Goal: Task Accomplishment & Management: Use online tool/utility

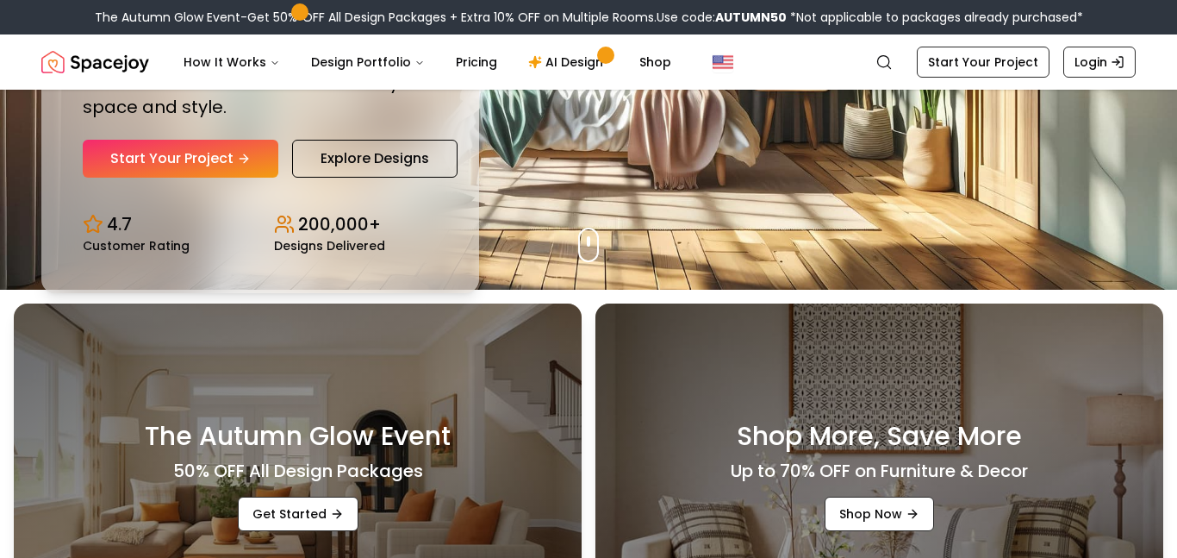
scroll to position [252, 0]
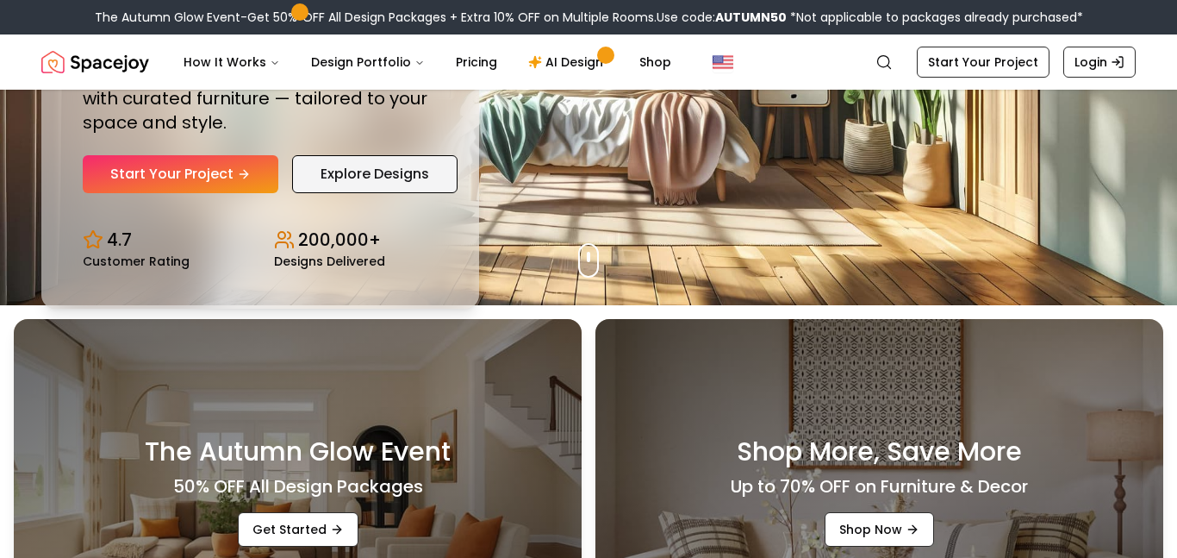
click at [345, 167] on link "Explore Designs" at bounding box center [374, 174] width 165 height 38
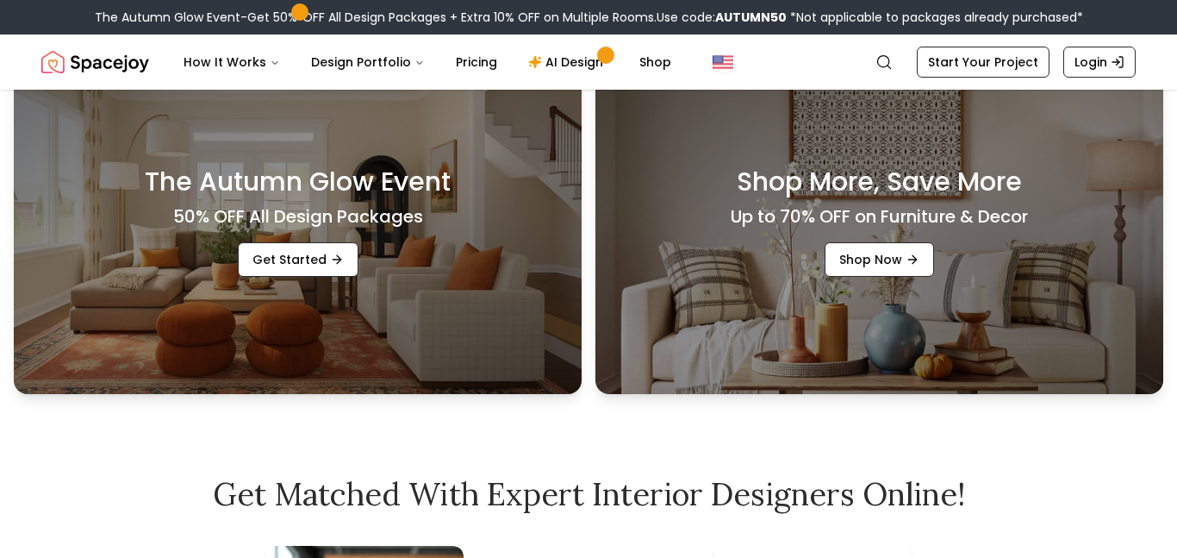
scroll to position [491, 0]
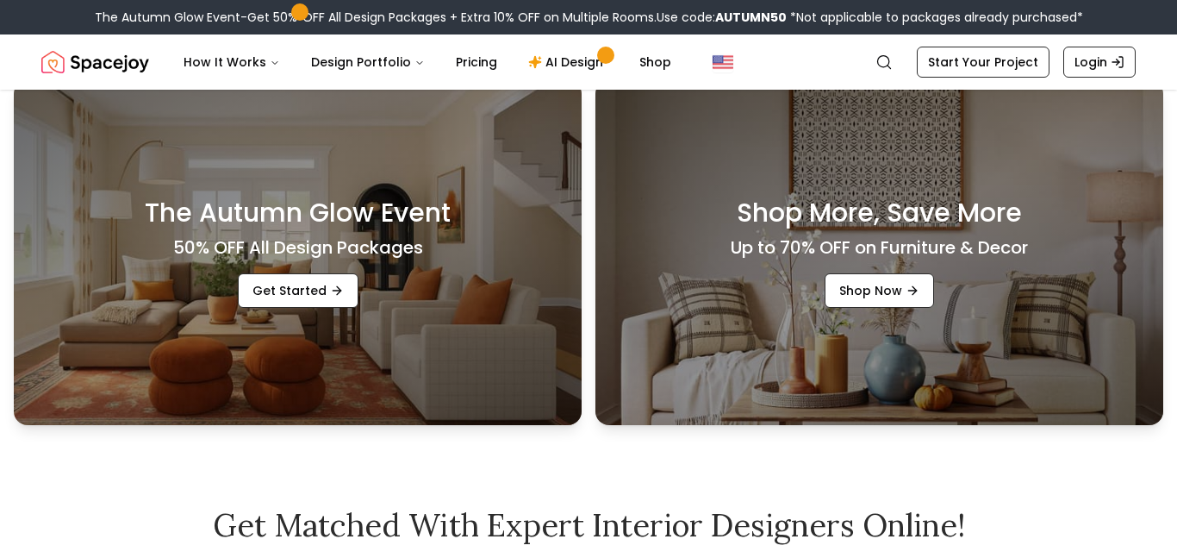
click at [326, 268] on div "The Autumn Glow Event 50% OFF All Design Packages Get Started" at bounding box center [298, 252] width 568 height 345
click at [324, 275] on link "Get Started" at bounding box center [298, 290] width 121 height 34
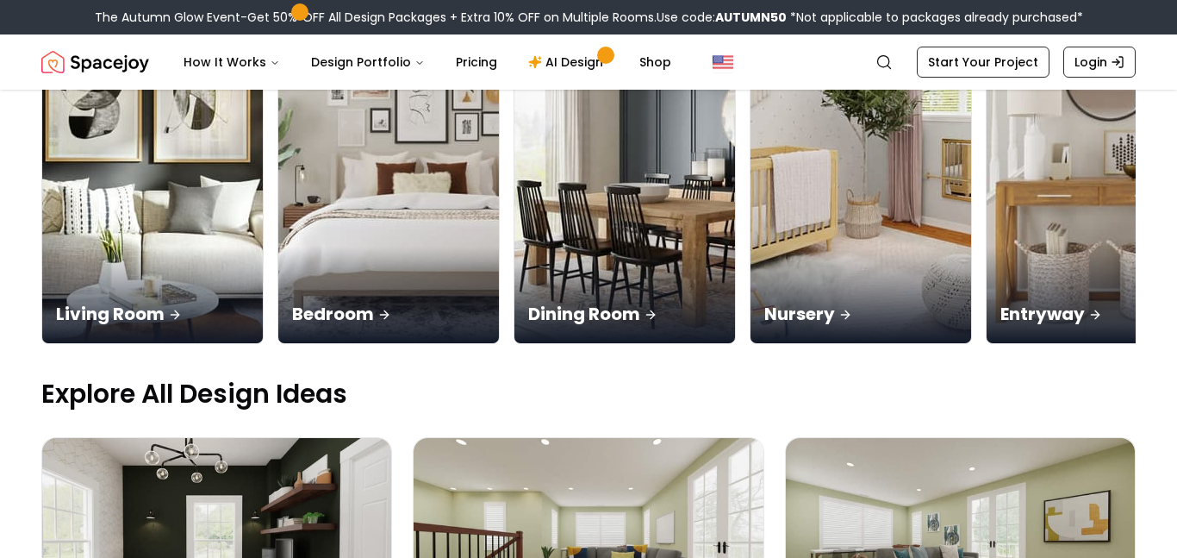
scroll to position [295, 0]
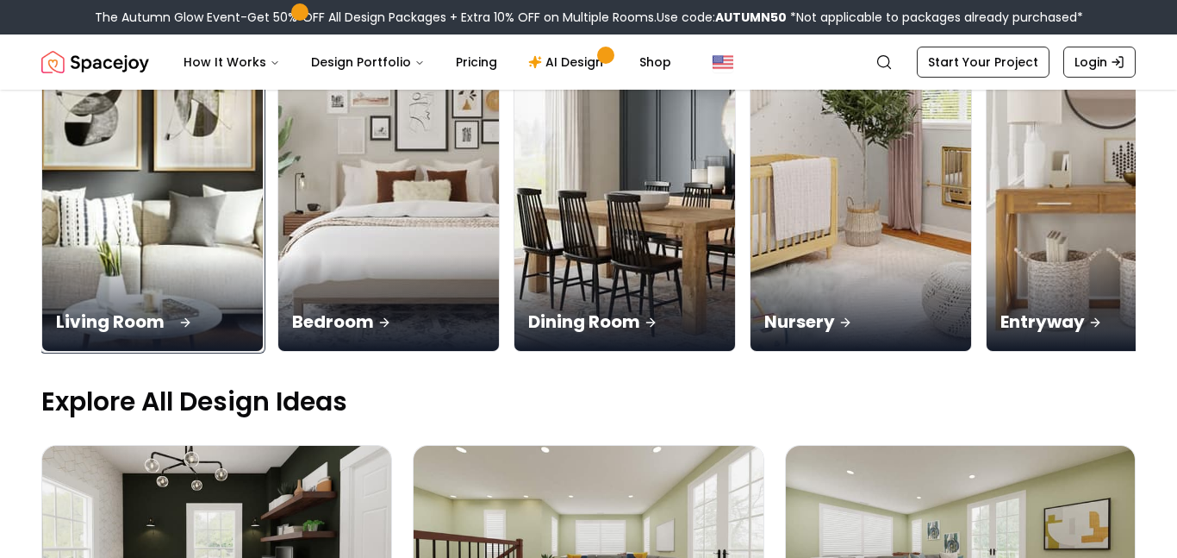
click at [147, 165] on img at bounding box center [153, 156] width 232 height 409
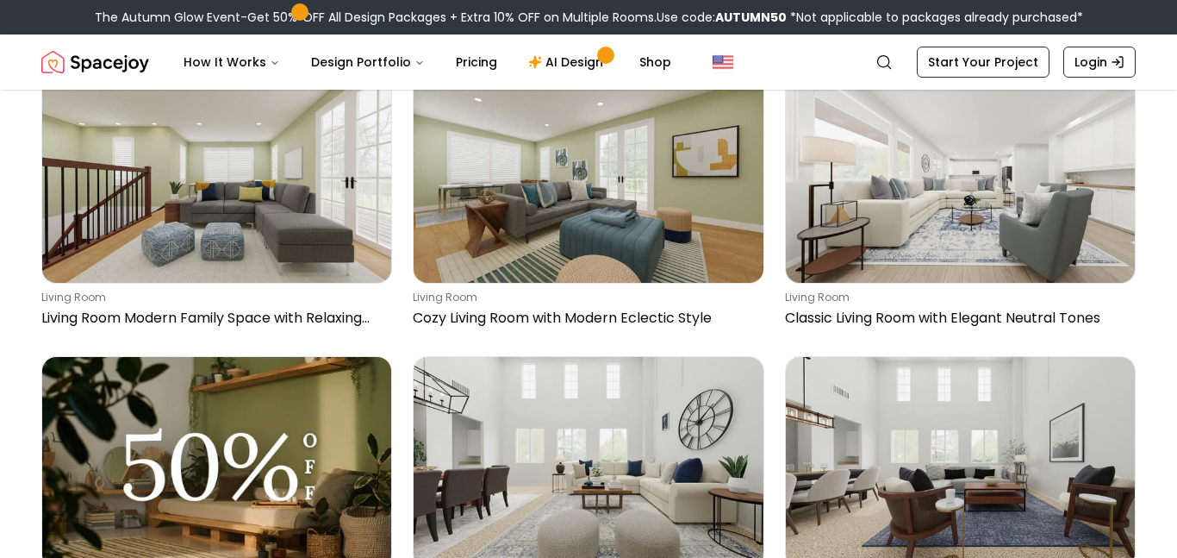
scroll to position [210, 0]
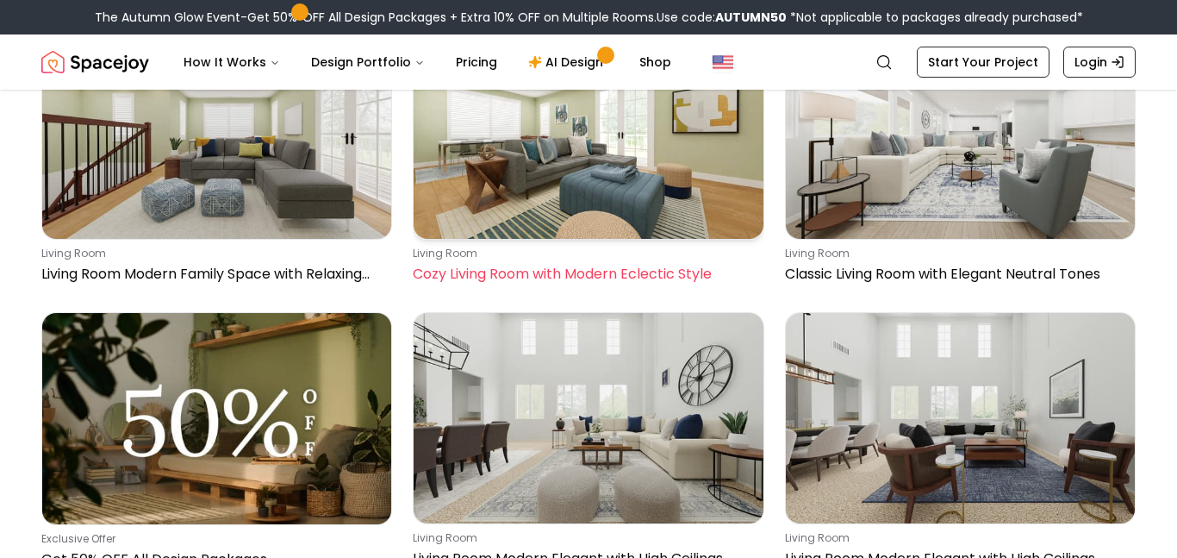
click at [630, 189] on img at bounding box center [588, 133] width 349 height 209
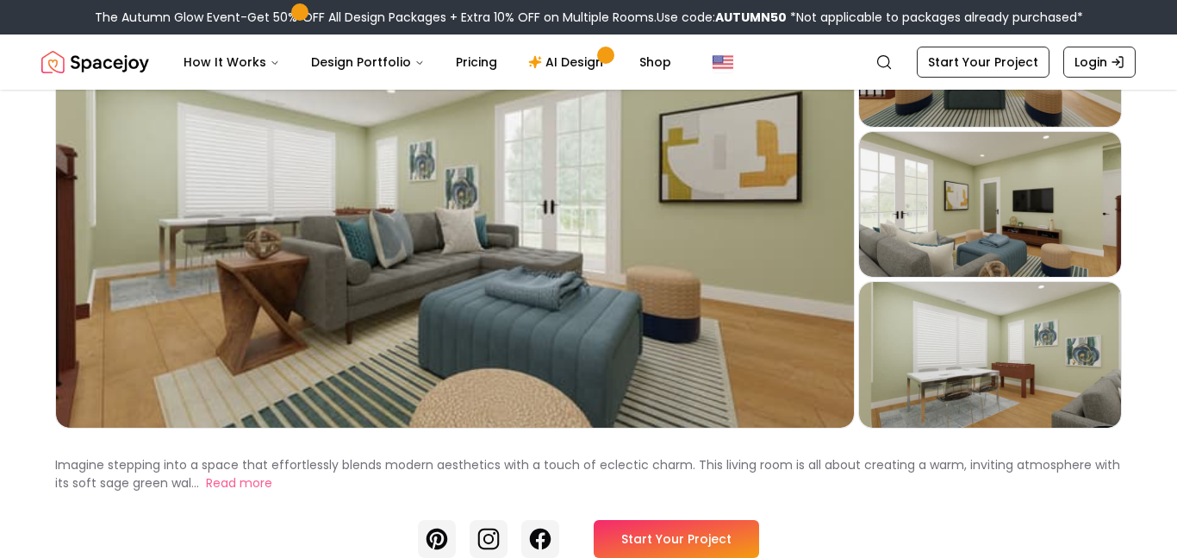
scroll to position [83, 0]
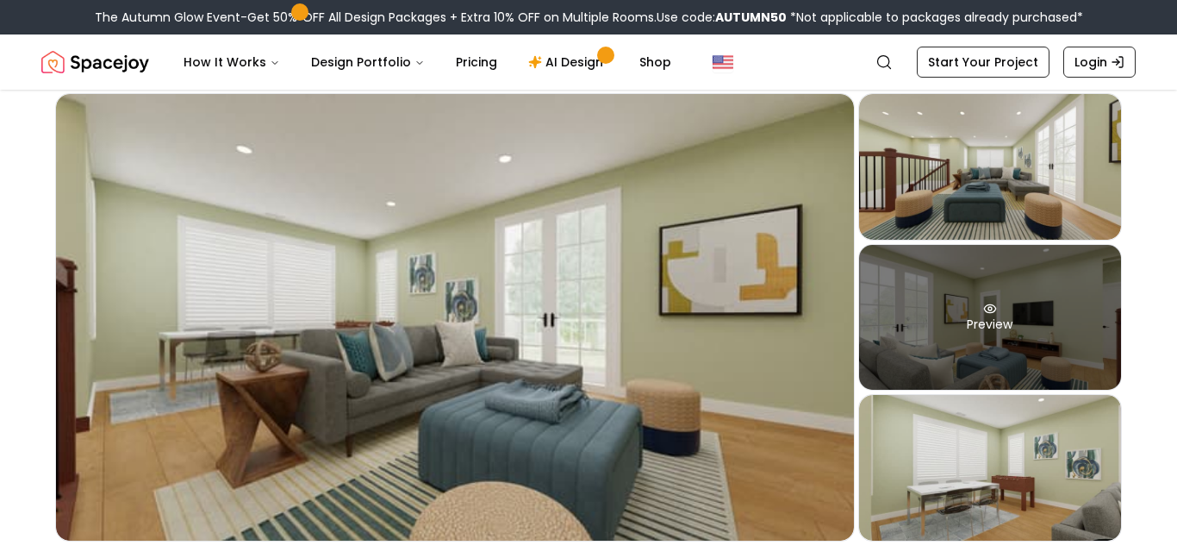
click at [1009, 297] on div "Preview" at bounding box center [990, 318] width 263 height 146
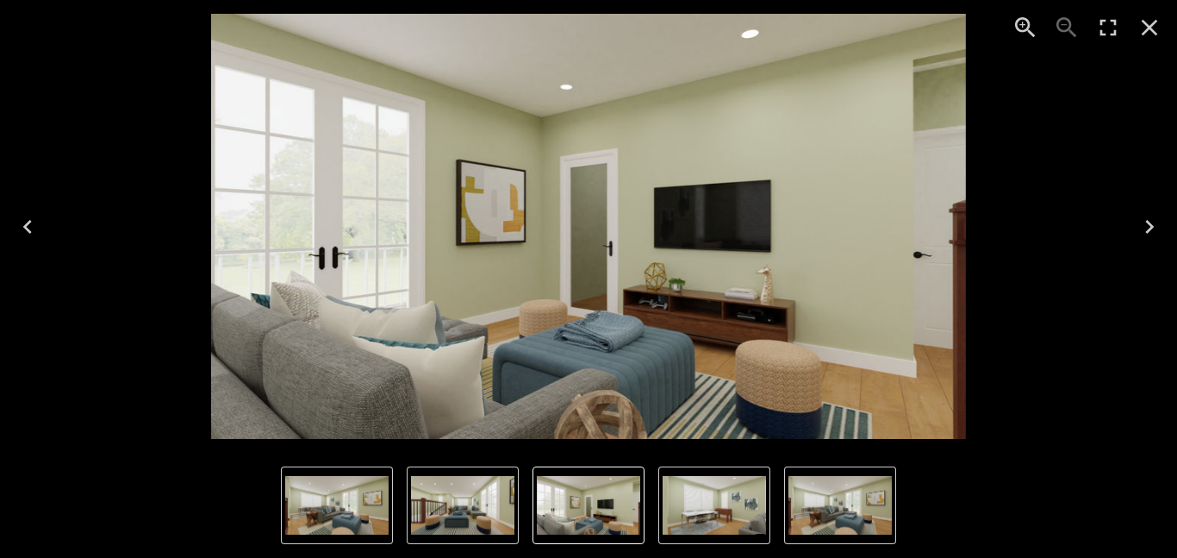
click at [1163, 215] on button "Next" at bounding box center [1149, 226] width 55 height 69
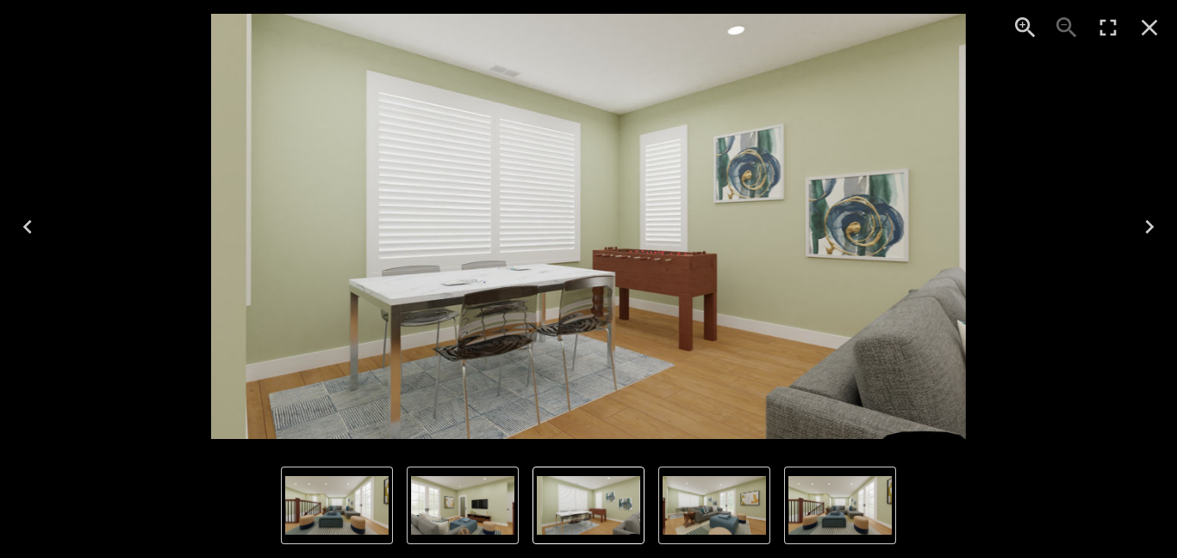
click at [1163, 215] on button "Next" at bounding box center [1149, 226] width 55 height 69
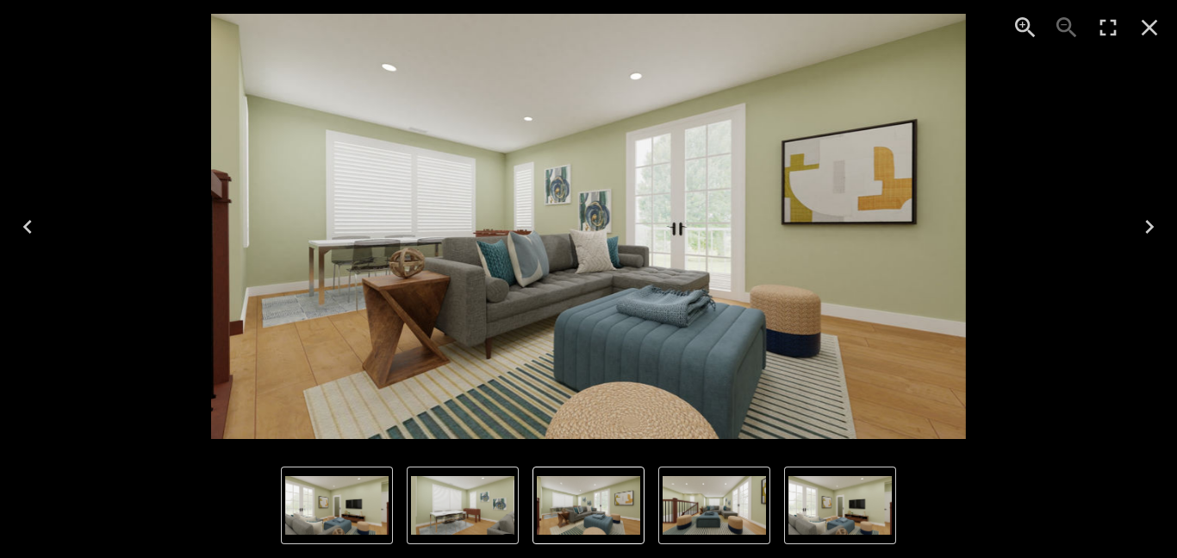
click at [1169, 41] on button "Close" at bounding box center [1149, 27] width 41 height 41
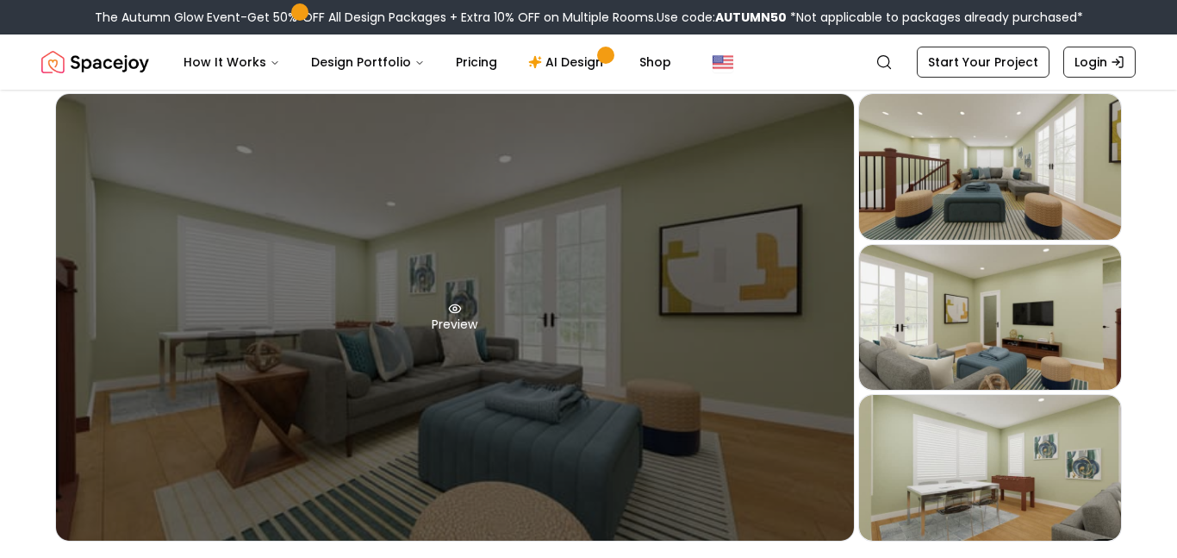
click at [514, 282] on div "Preview" at bounding box center [455, 317] width 798 height 446
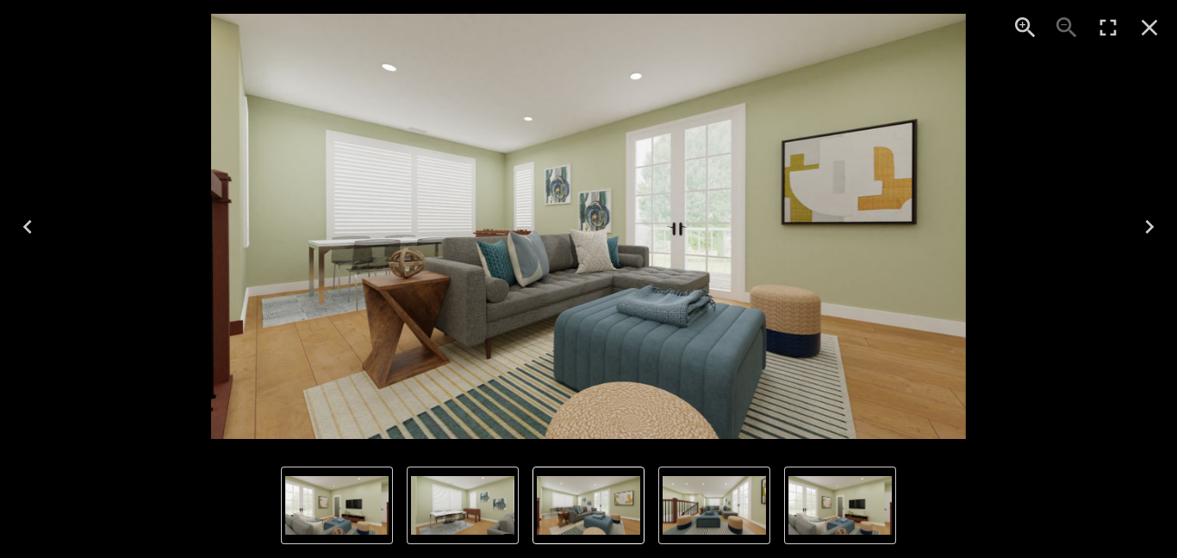
click at [1160, 225] on icon "Next" at bounding box center [1150, 227] width 28 height 28
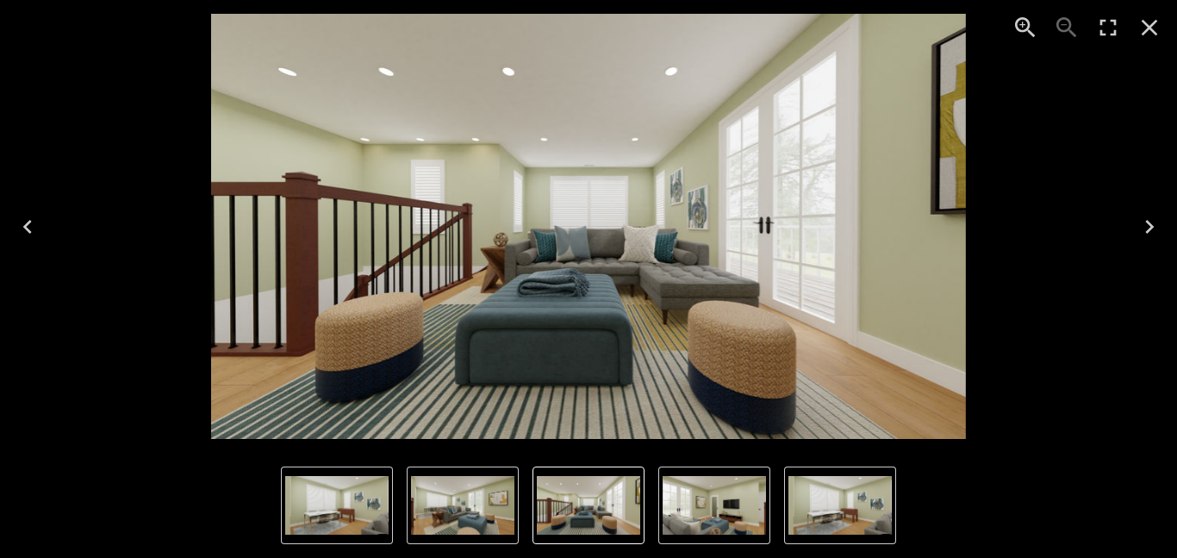
click at [1160, 225] on icon "Next" at bounding box center [1150, 227] width 28 height 28
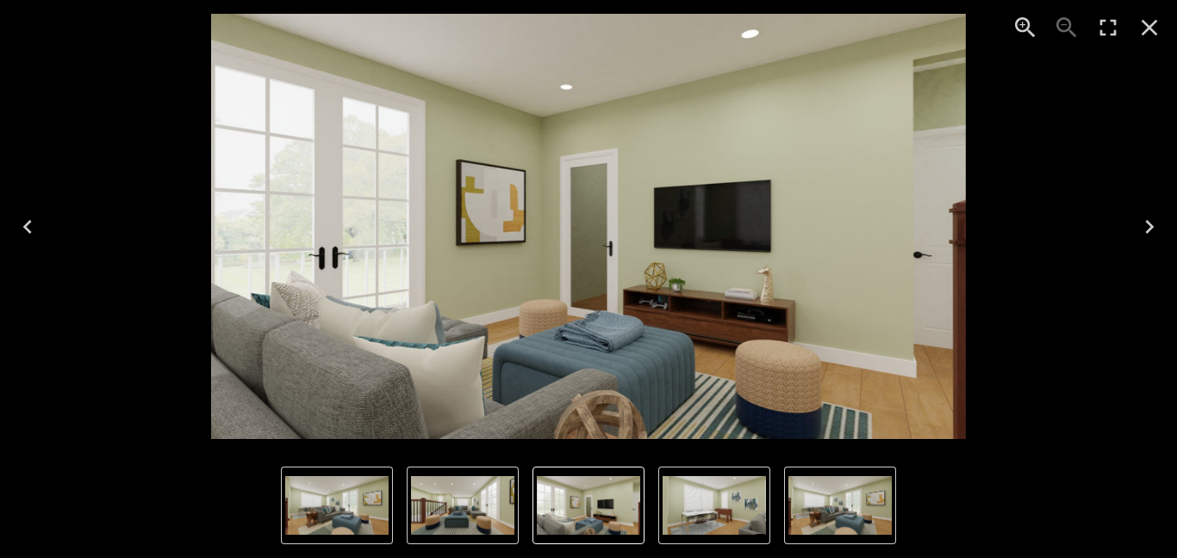
click at [1160, 225] on icon "Next" at bounding box center [1150, 227] width 28 height 28
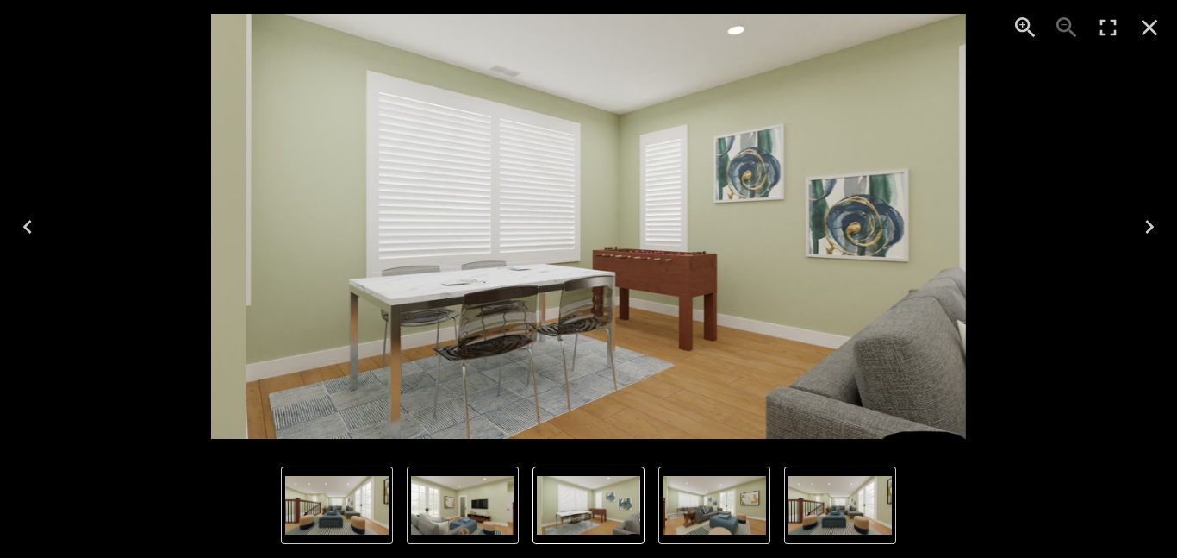
click at [1160, 225] on icon "Next" at bounding box center [1150, 227] width 28 height 28
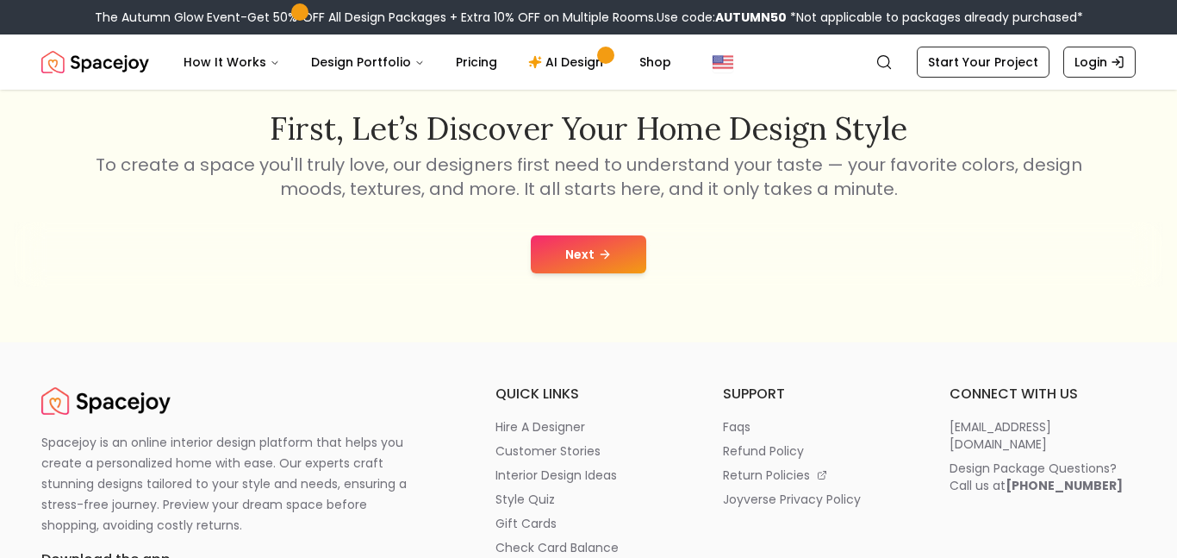
scroll to position [307, 0]
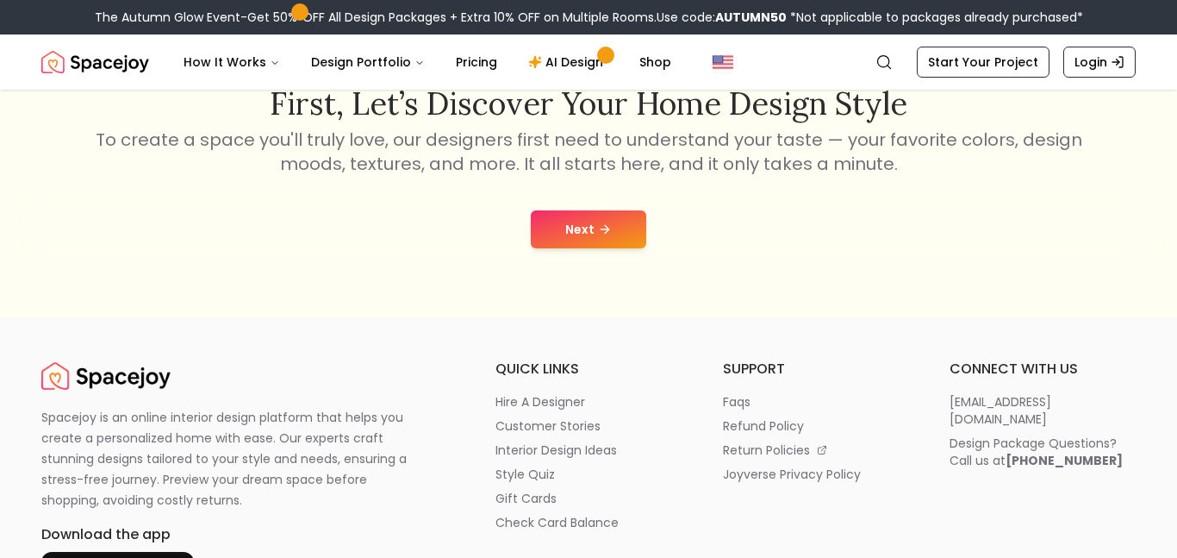
click at [589, 224] on button "Next" at bounding box center [588, 229] width 115 height 38
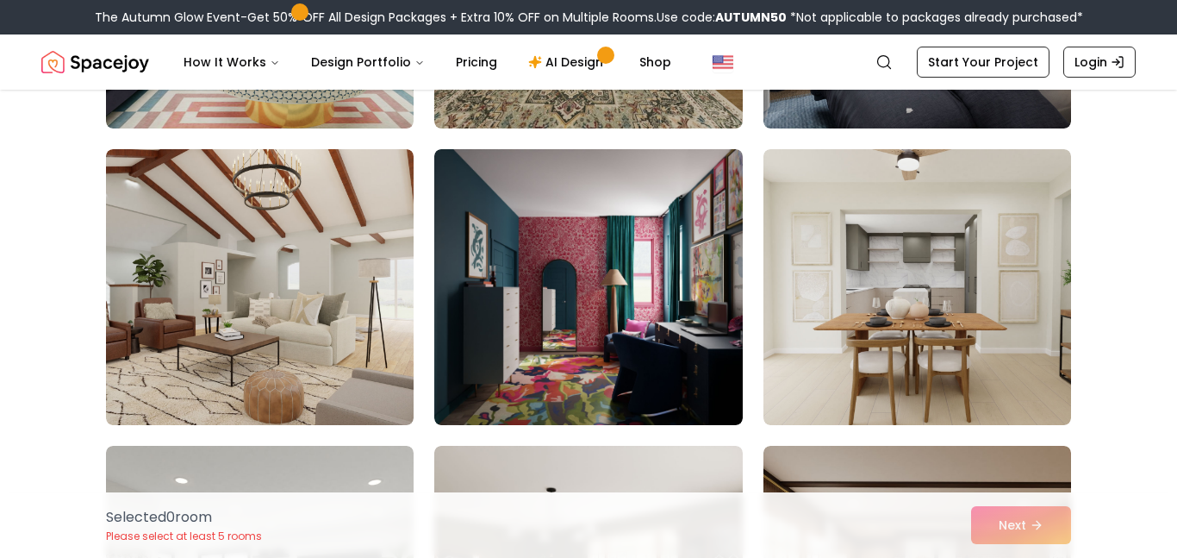
scroll to position [399, 0]
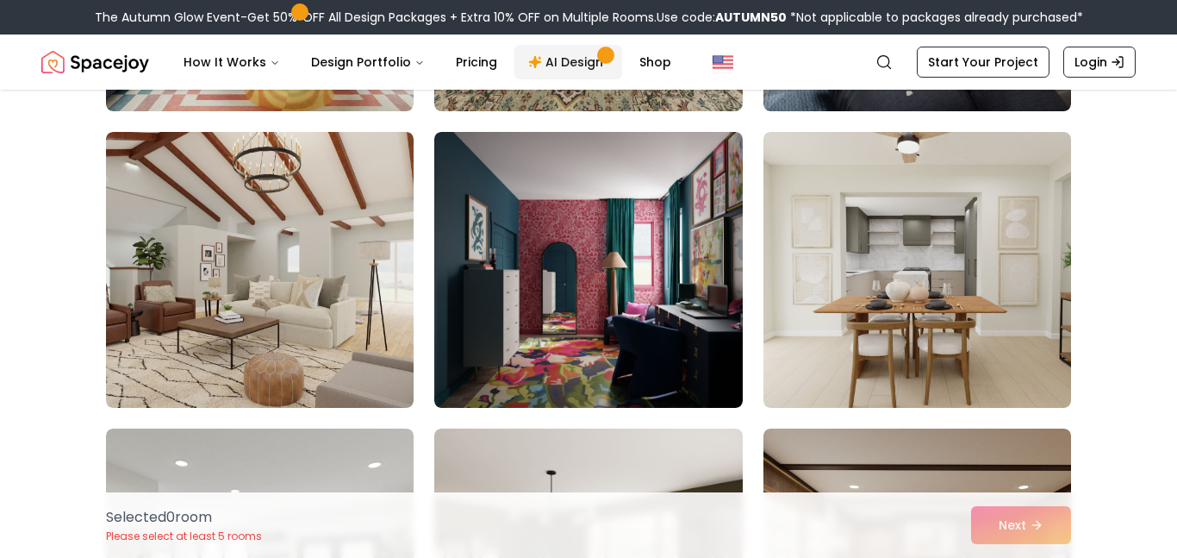
click at [578, 49] on link "AI Design" at bounding box center [568, 62] width 108 height 34
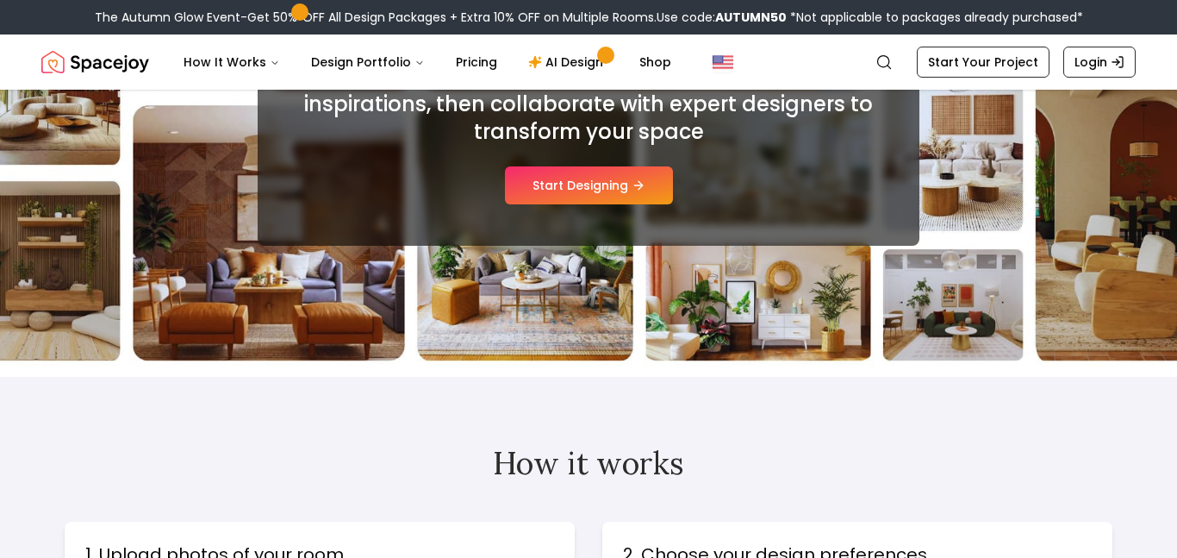
scroll to position [329, 0]
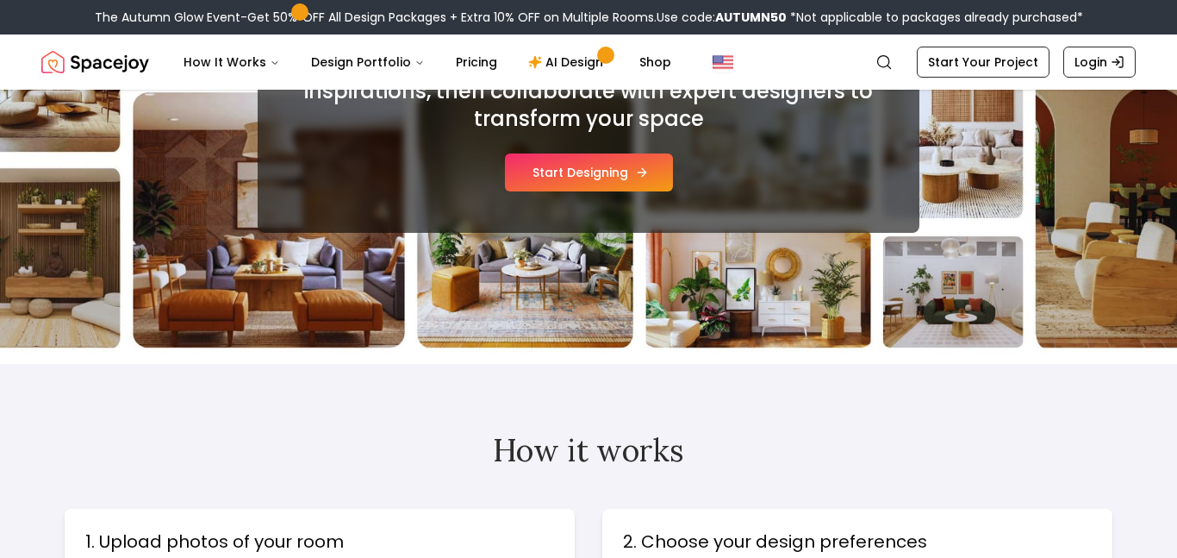
click at [659, 155] on button "Start Designing" at bounding box center [589, 172] width 168 height 38
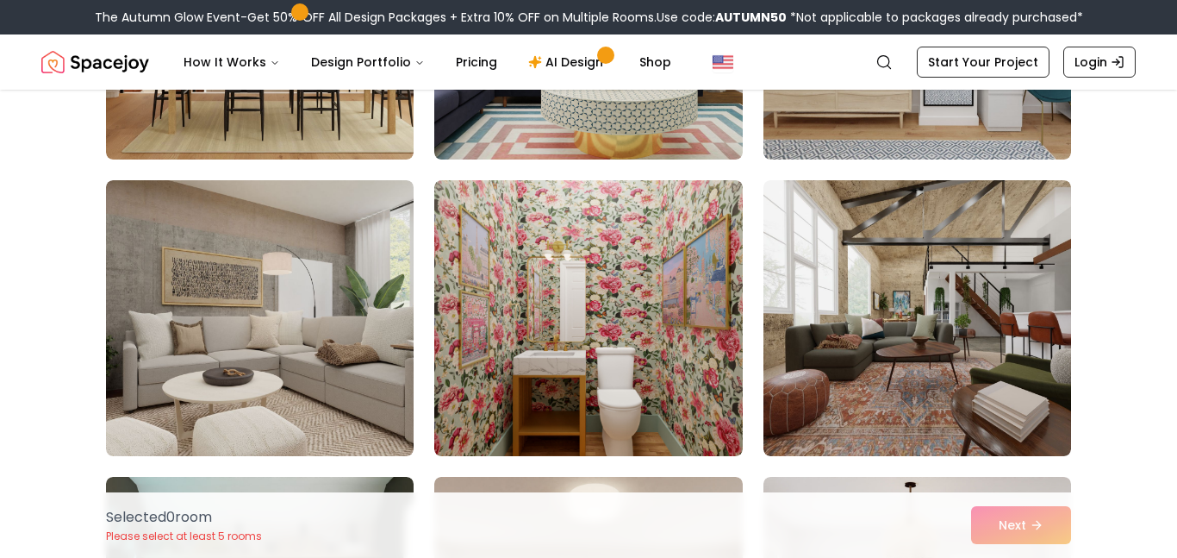
scroll to position [1268, 0]
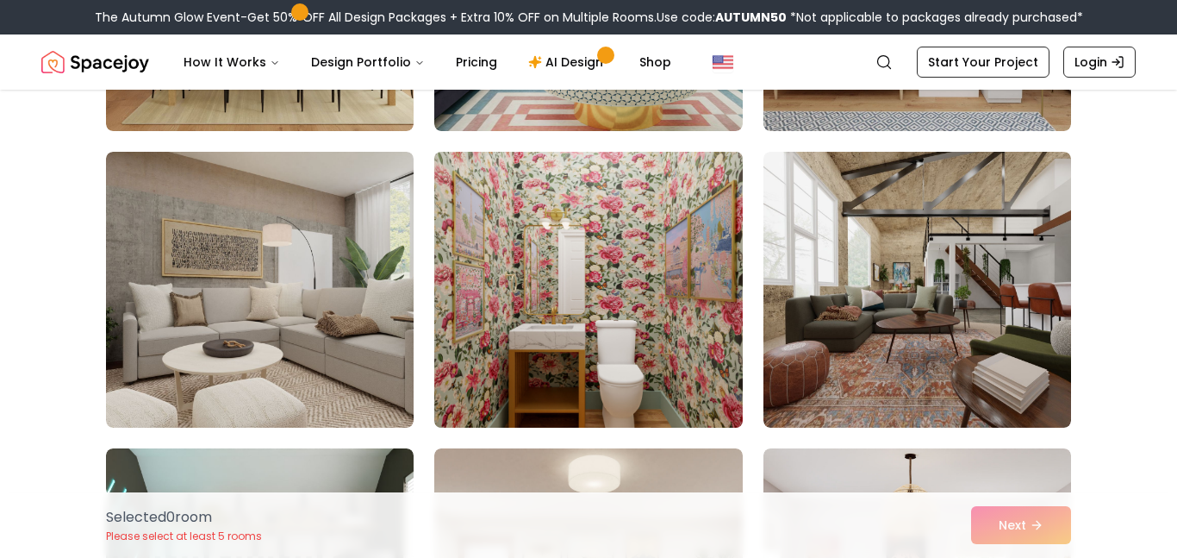
click at [579, 314] on img at bounding box center [588, 290] width 323 height 290
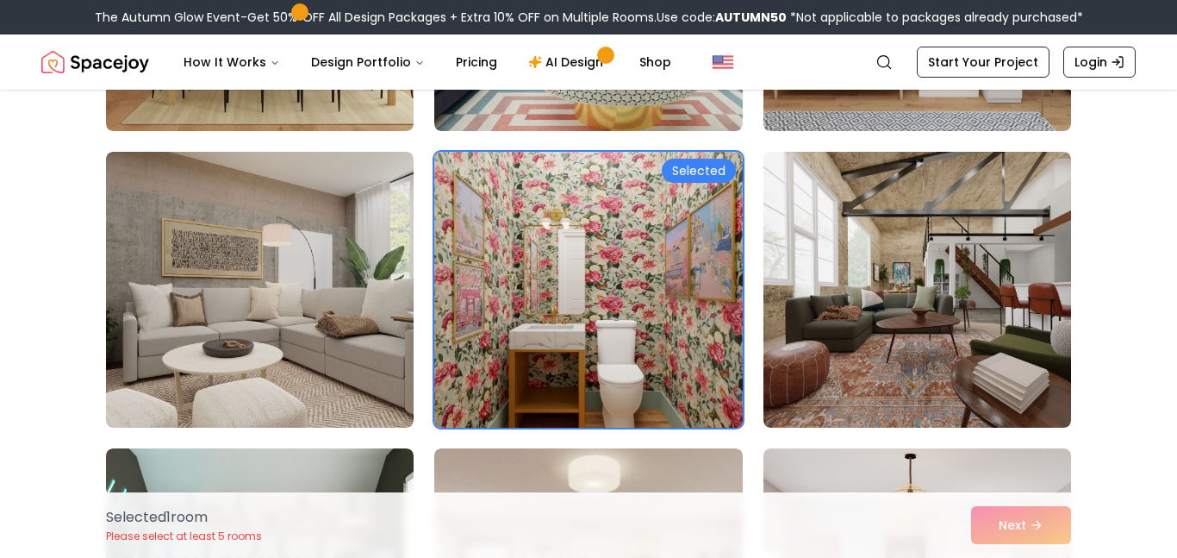
click at [627, 286] on img at bounding box center [588, 290] width 323 height 290
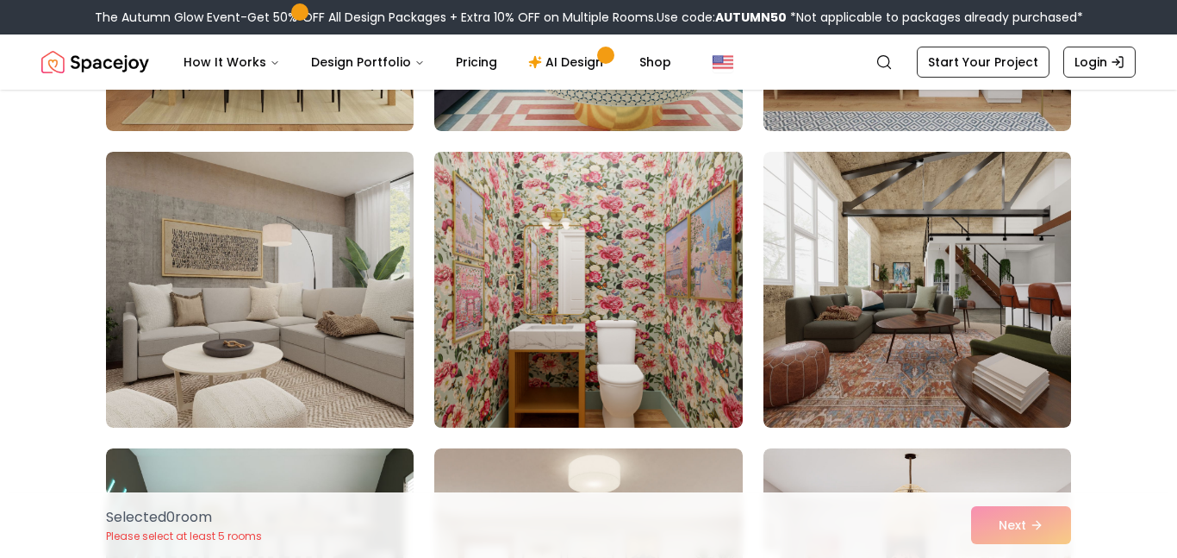
click at [627, 286] on img at bounding box center [588, 290] width 323 height 290
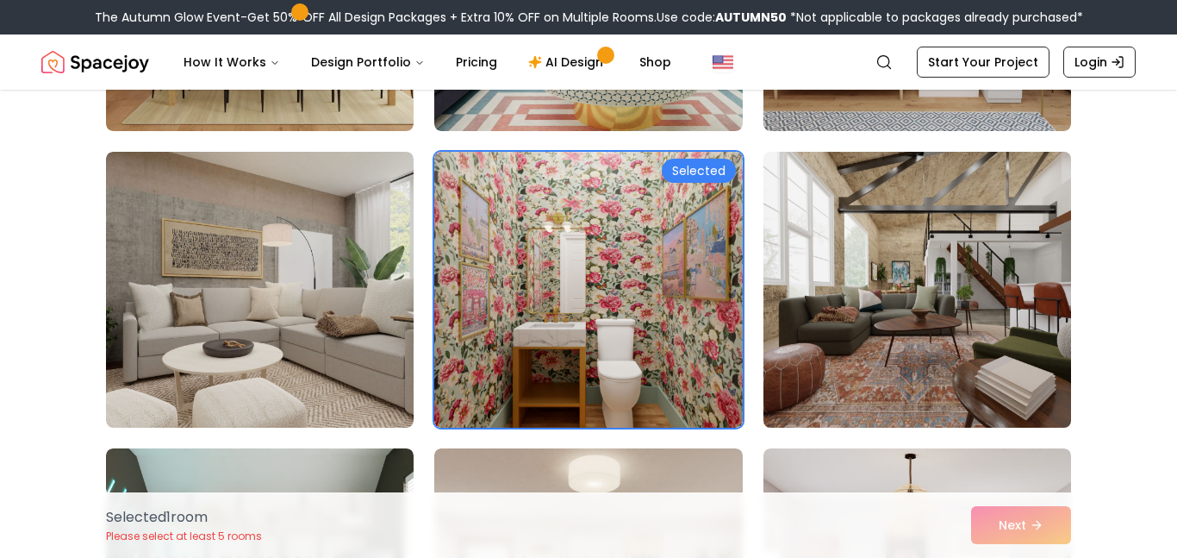
click at [901, 240] on img at bounding box center [917, 290] width 323 height 290
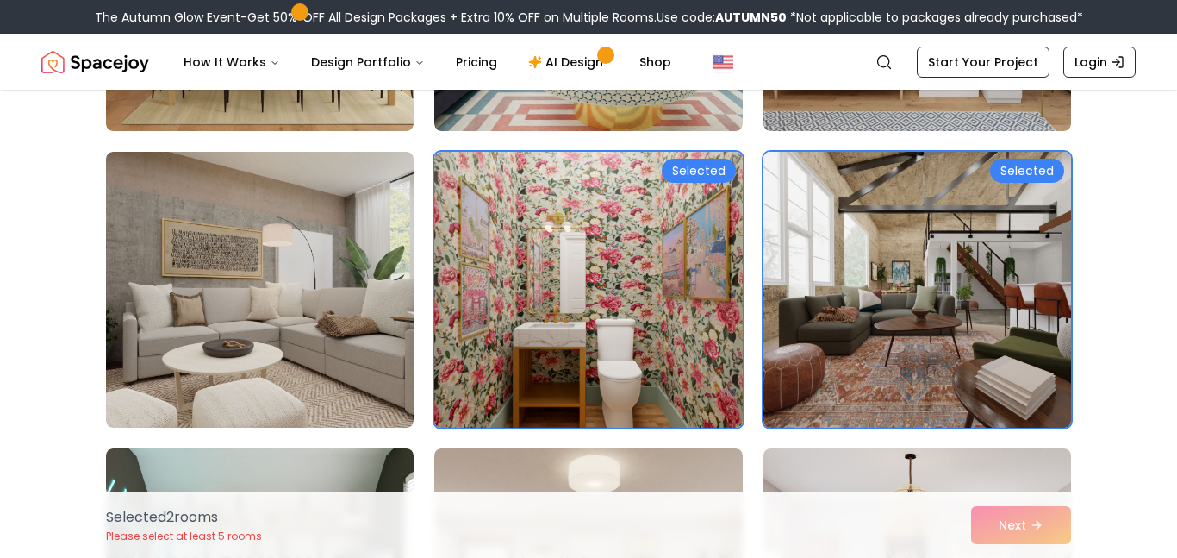
click at [993, 400] on img at bounding box center [917, 290] width 323 height 290
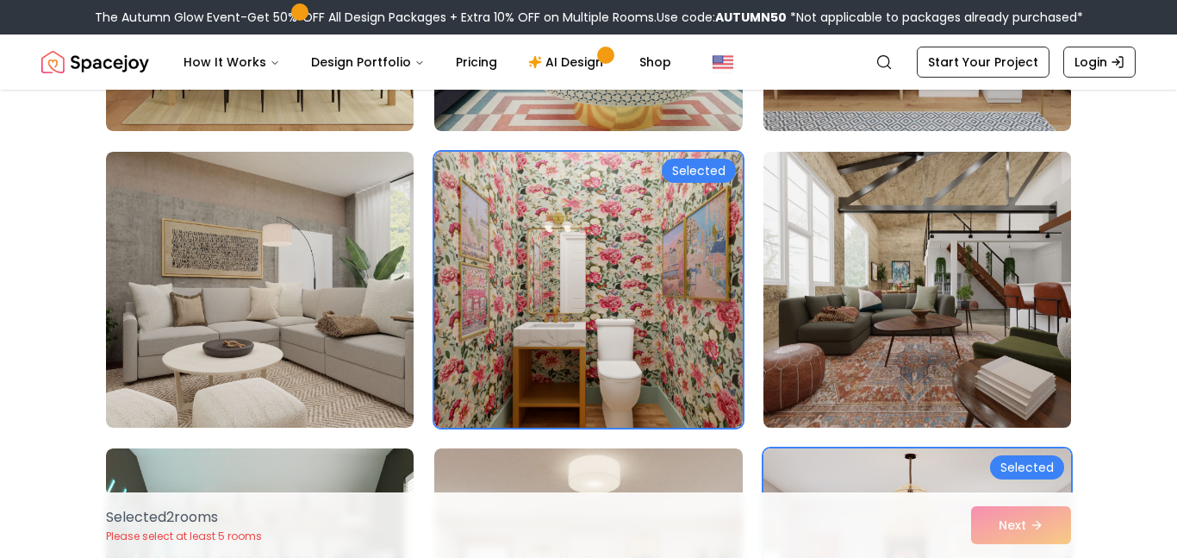
click at [994, 387] on img at bounding box center [917, 290] width 323 height 290
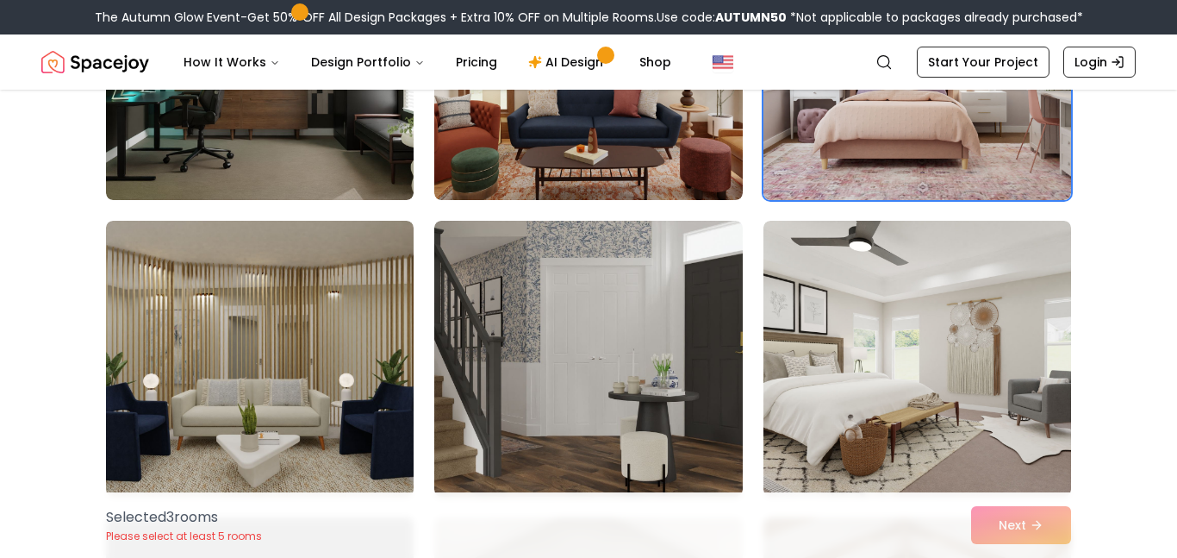
scroll to position [1807, 0]
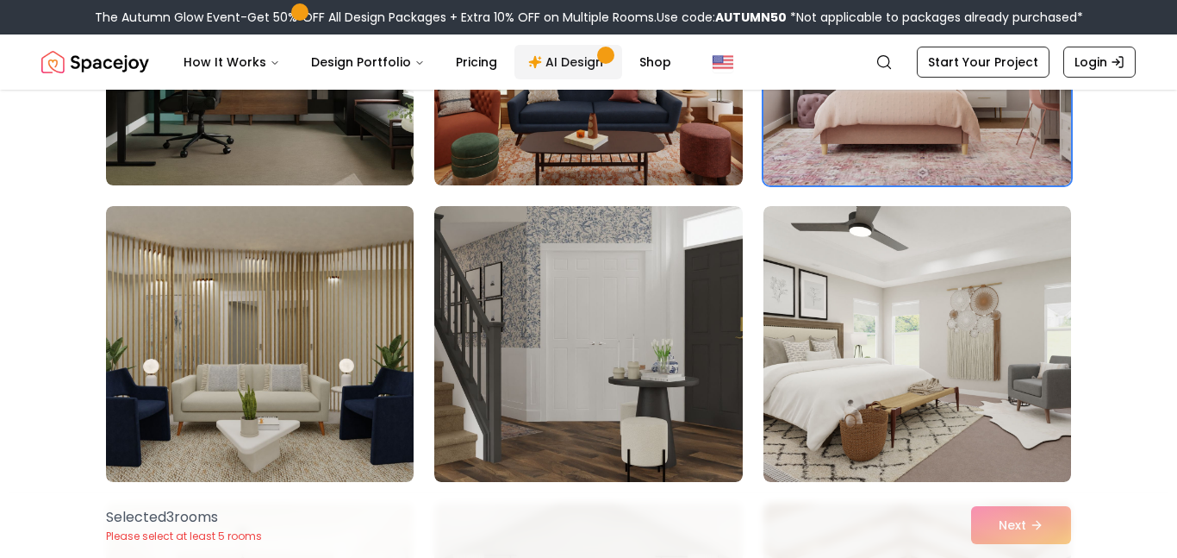
click at [530, 50] on link "AI Design" at bounding box center [568, 62] width 108 height 34
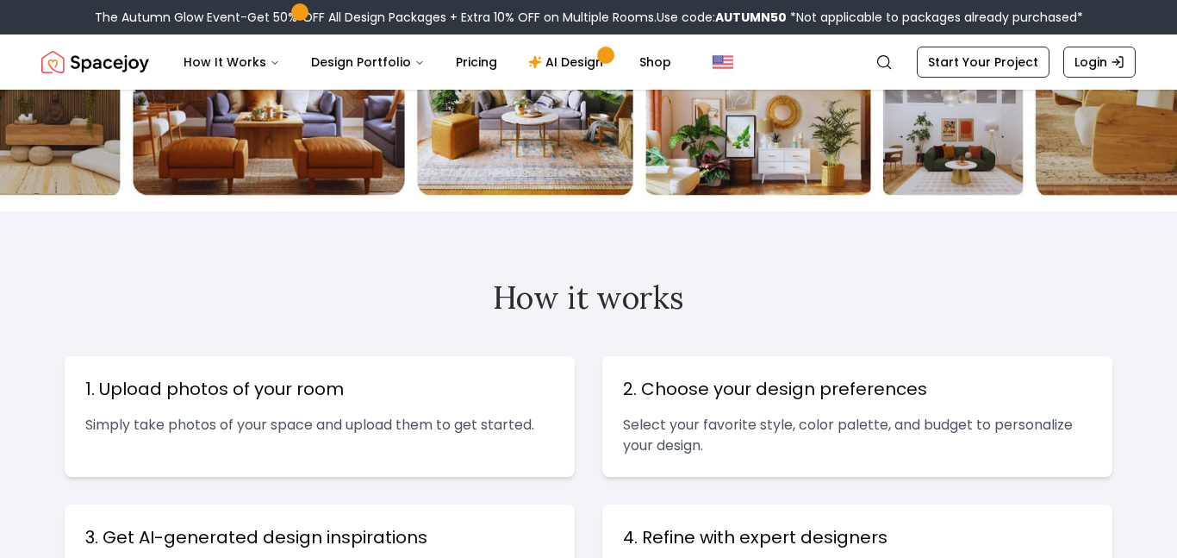
scroll to position [389, 0]
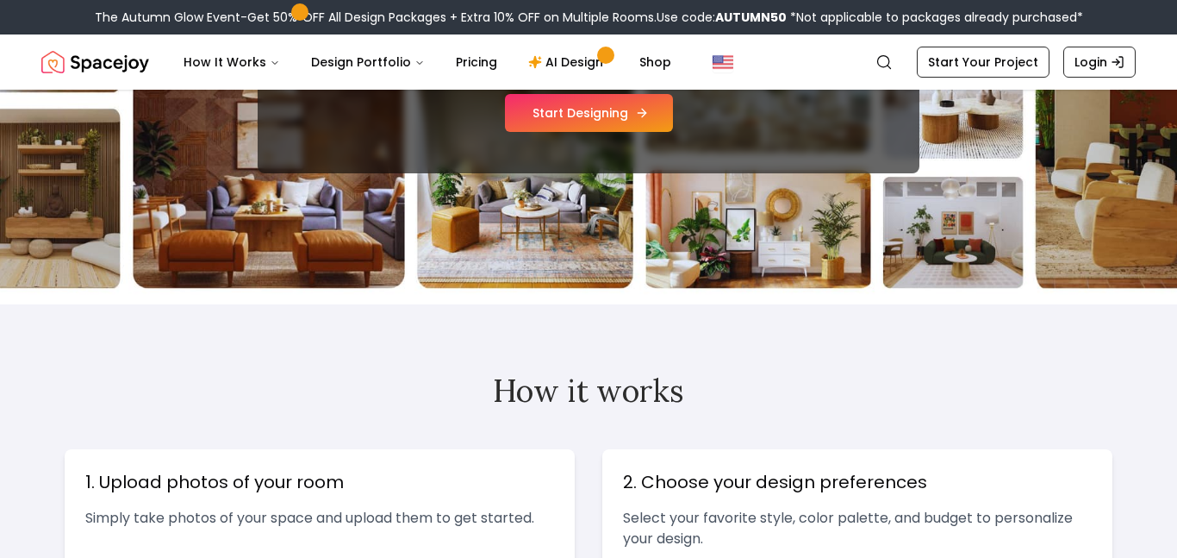
click at [573, 128] on button "Start Designing" at bounding box center [589, 113] width 168 height 38
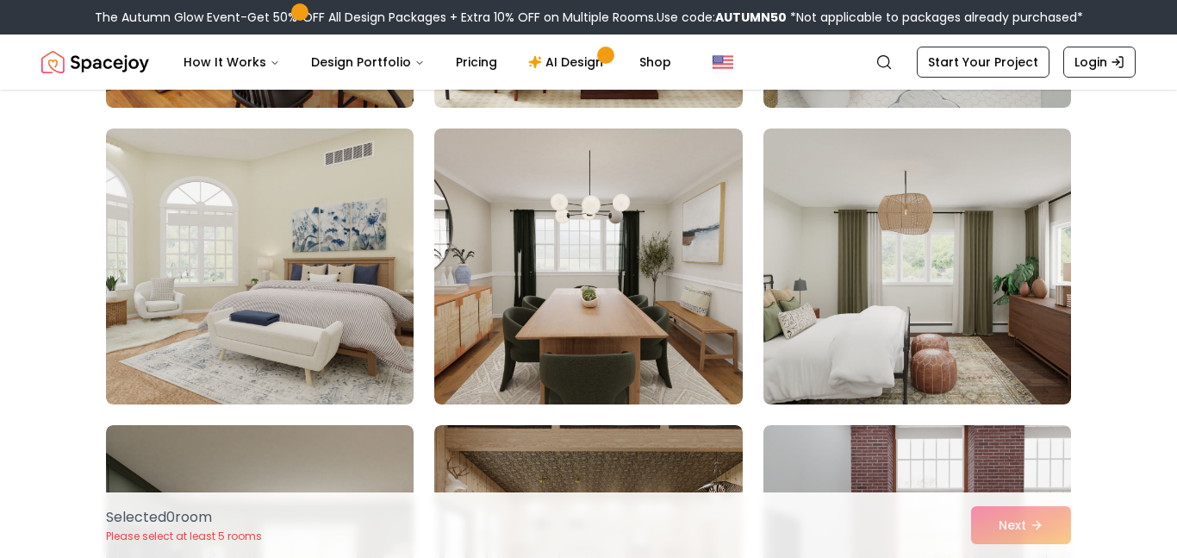
scroll to position [1382, 0]
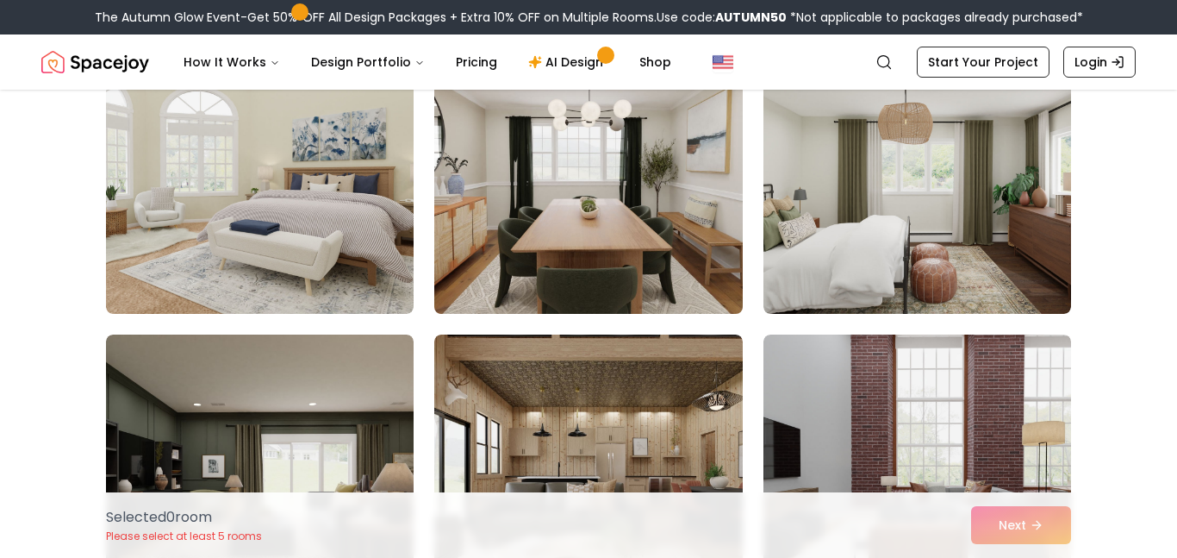
click at [562, 267] on img at bounding box center [588, 176] width 323 height 290
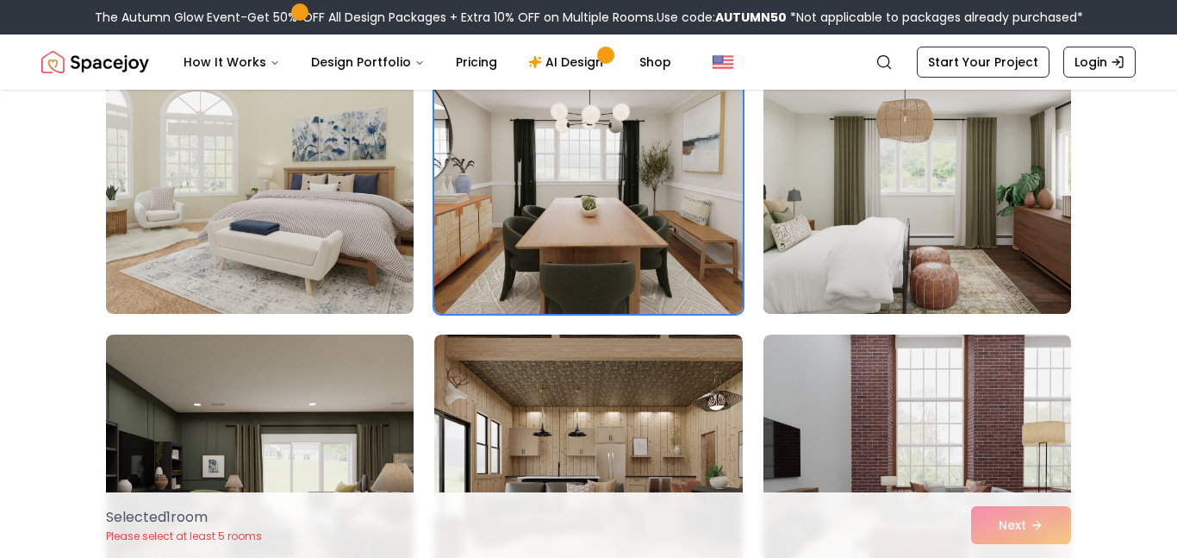
click at [865, 194] on img at bounding box center [917, 176] width 323 height 290
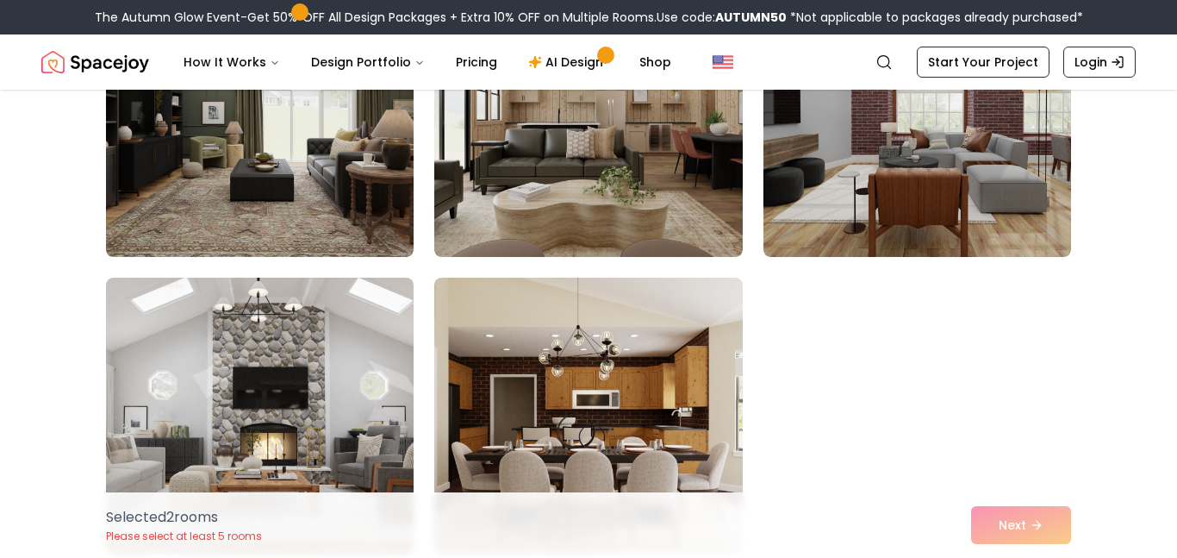
scroll to position [1800, 0]
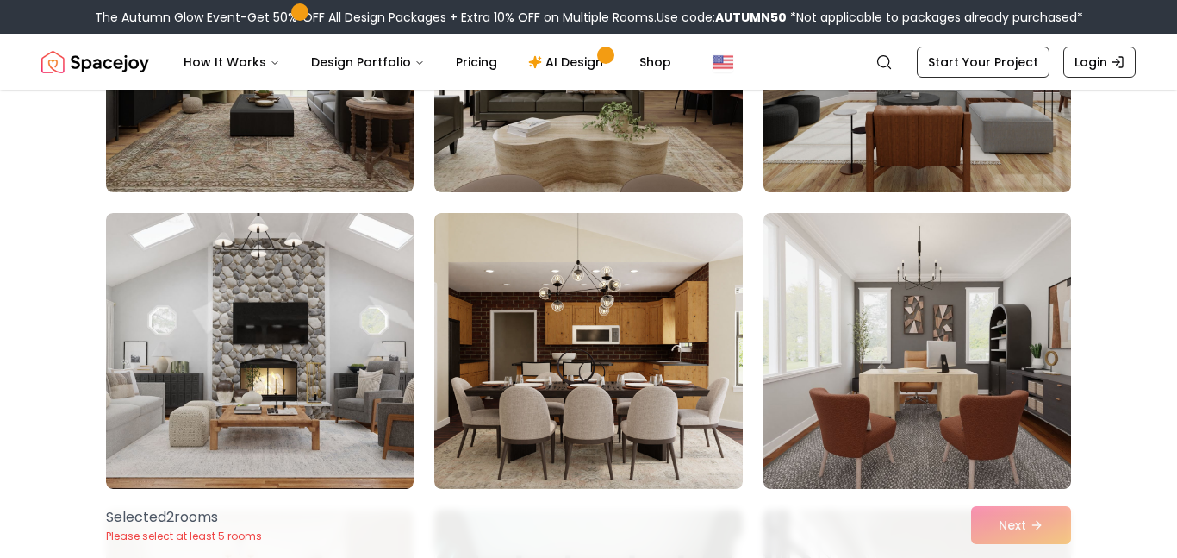
click at [913, 94] on img at bounding box center [917, 55] width 323 height 290
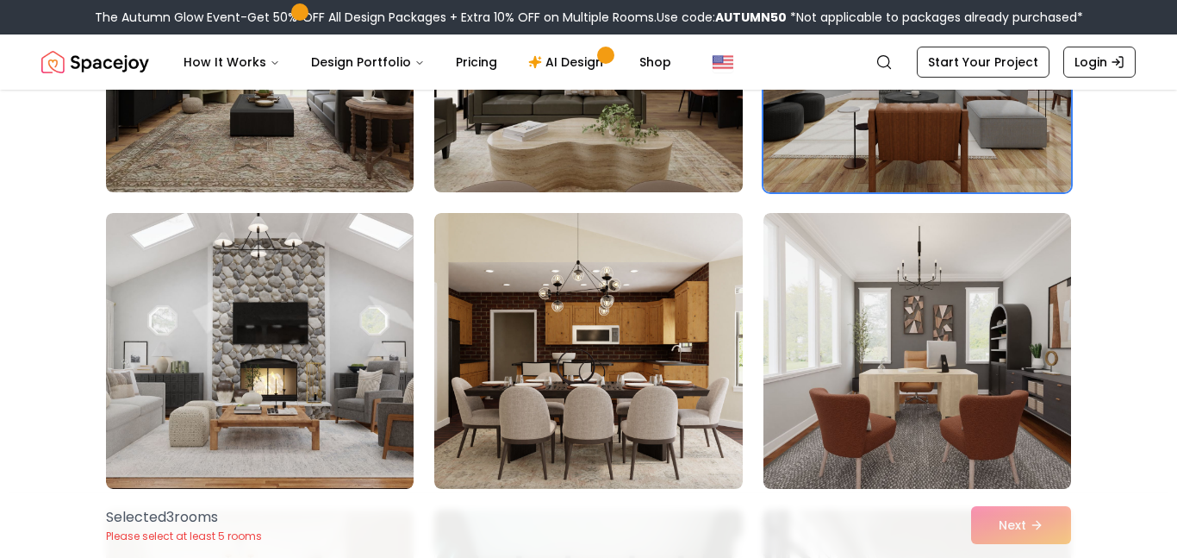
click at [574, 139] on img at bounding box center [588, 55] width 323 height 290
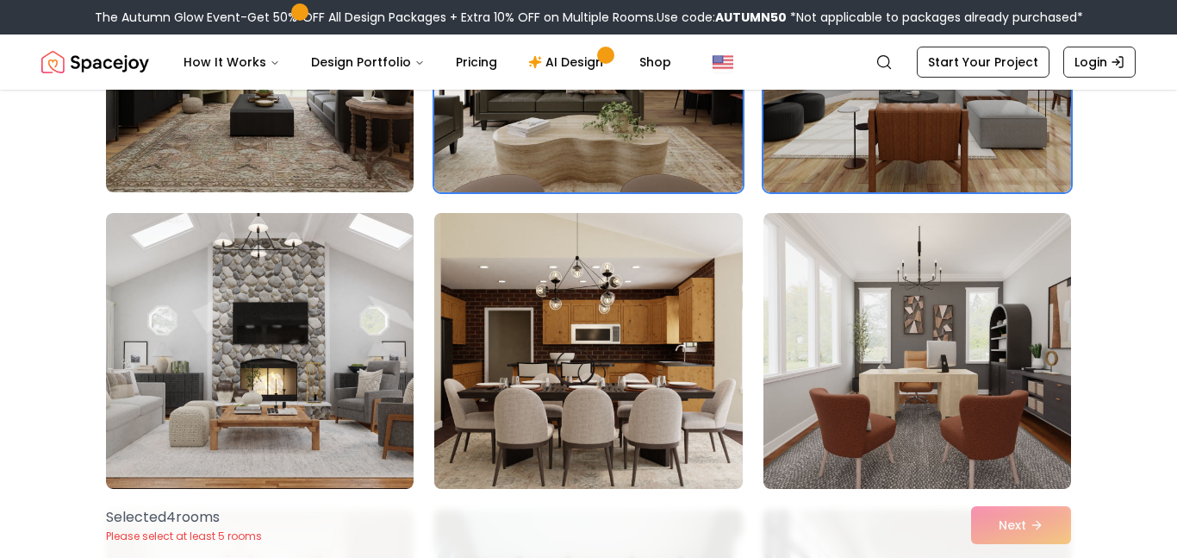
click at [723, 433] on img at bounding box center [588, 351] width 323 height 290
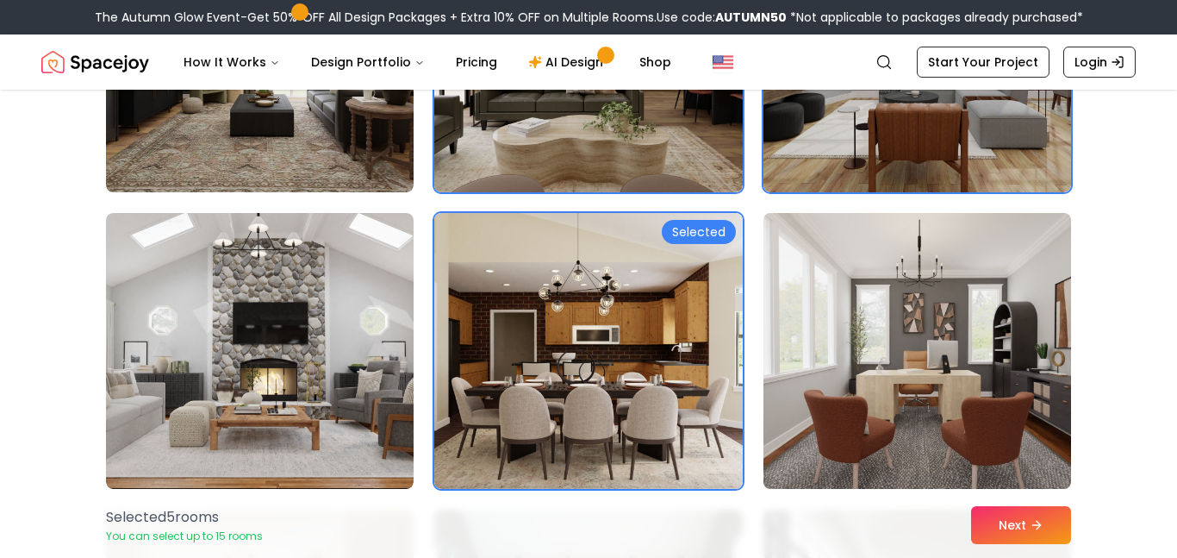
click at [908, 377] on img at bounding box center [917, 351] width 323 height 290
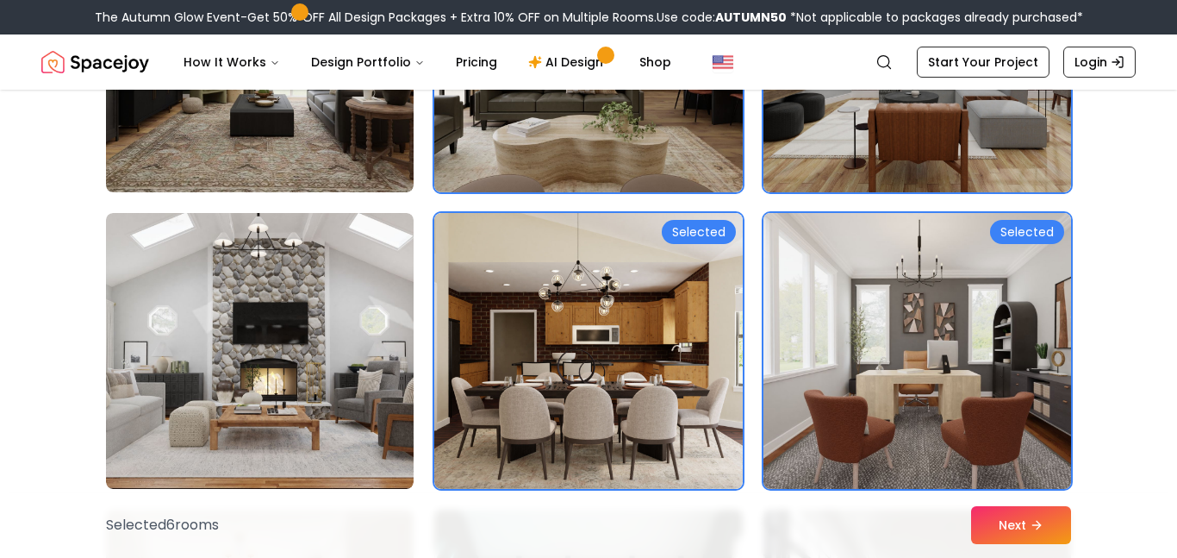
click at [965, 439] on img at bounding box center [917, 351] width 323 height 290
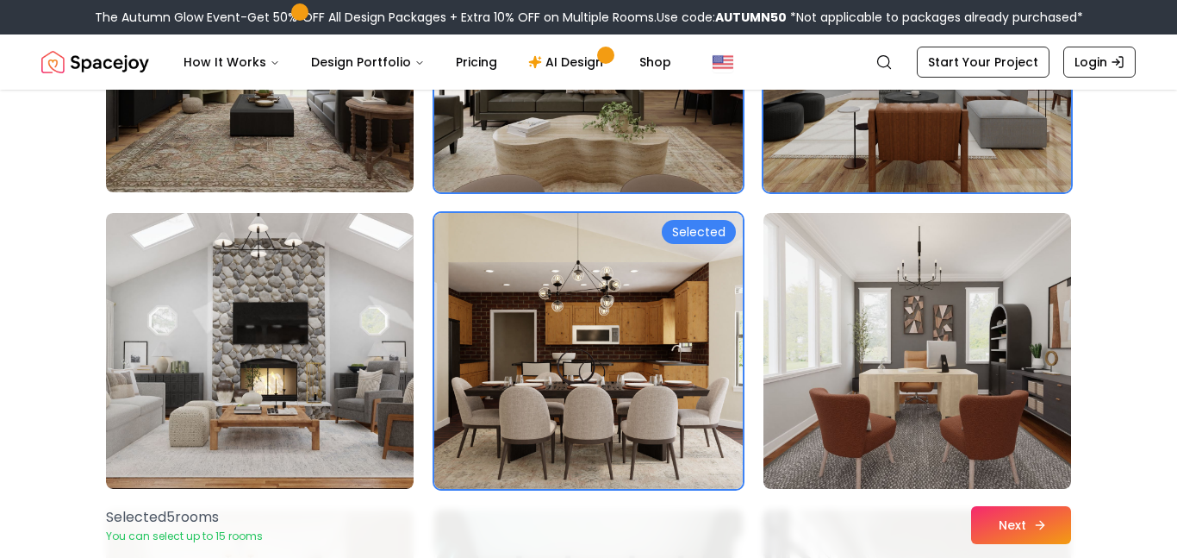
click at [990, 512] on button "Next" at bounding box center [1021, 525] width 100 height 38
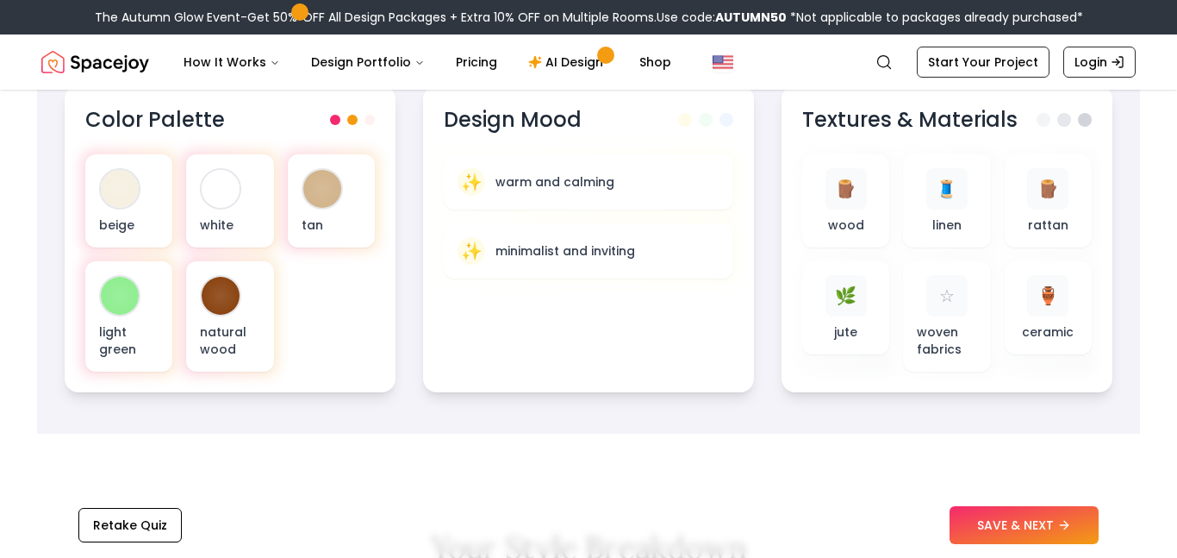
scroll to position [648, 0]
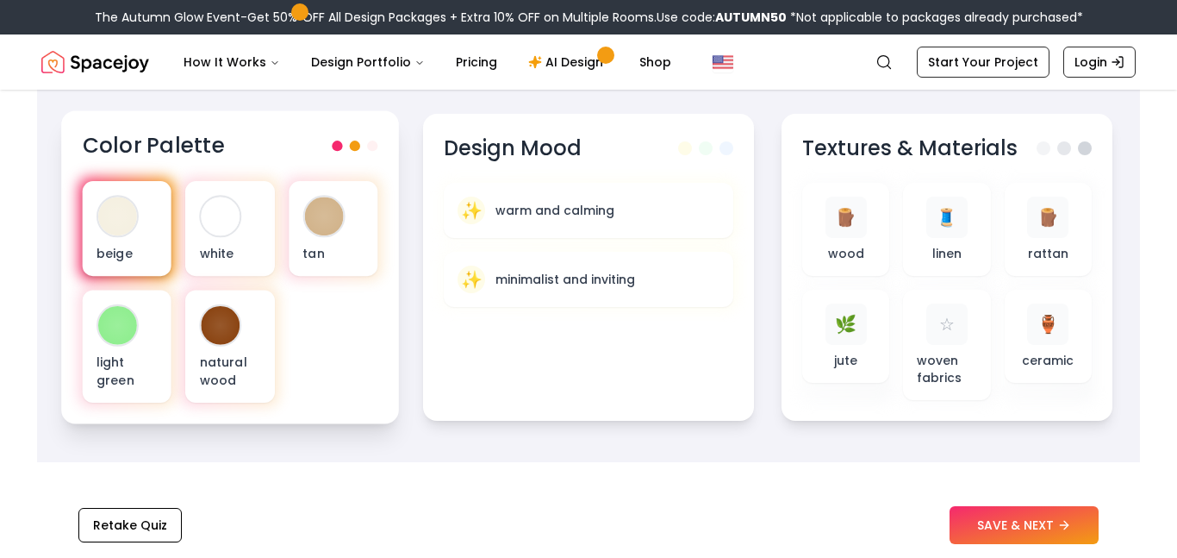
click at [140, 228] on div "beige" at bounding box center [127, 228] width 89 height 95
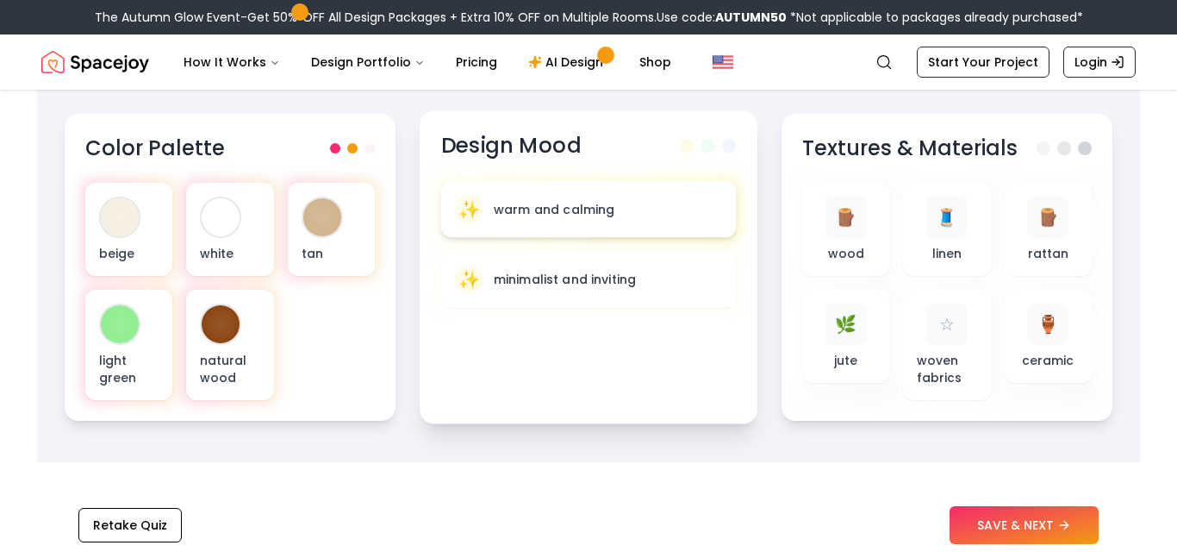
click at [538, 205] on p "warm and calming" at bounding box center [555, 208] width 122 height 17
click at [594, 209] on p "warm and calming" at bounding box center [555, 208] width 122 height 17
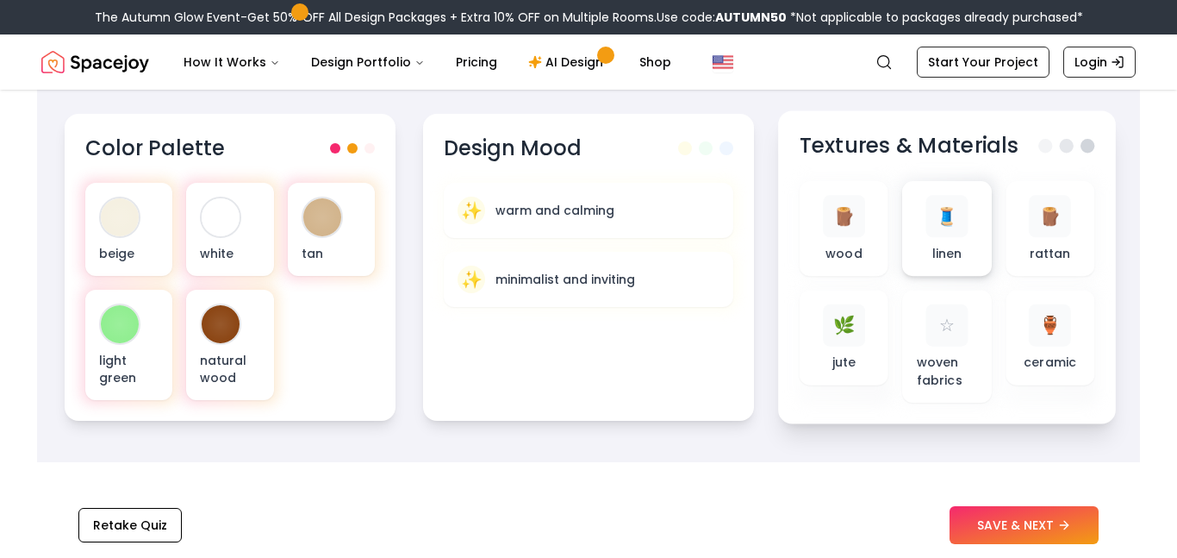
click at [918, 215] on div "🧵 linen" at bounding box center [947, 228] width 61 height 67
click at [929, 226] on div "🧵" at bounding box center [947, 216] width 42 height 42
click at [841, 238] on div "🪵 wood" at bounding box center [843, 228] width 61 height 67
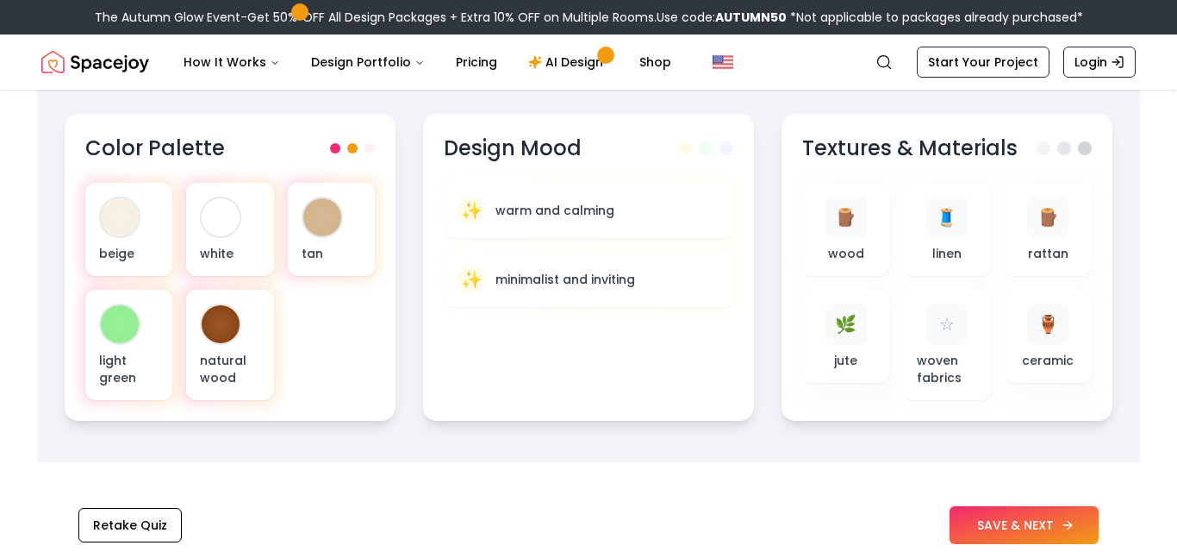
click at [1034, 510] on button "SAVE & NEXT" at bounding box center [1024, 525] width 149 height 38
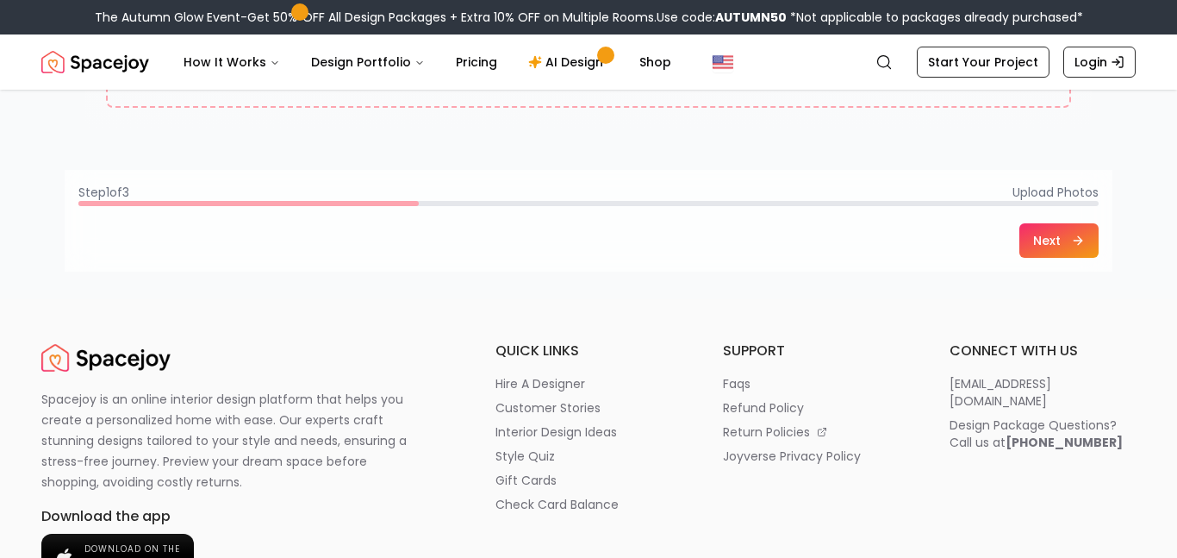
scroll to position [551, 0]
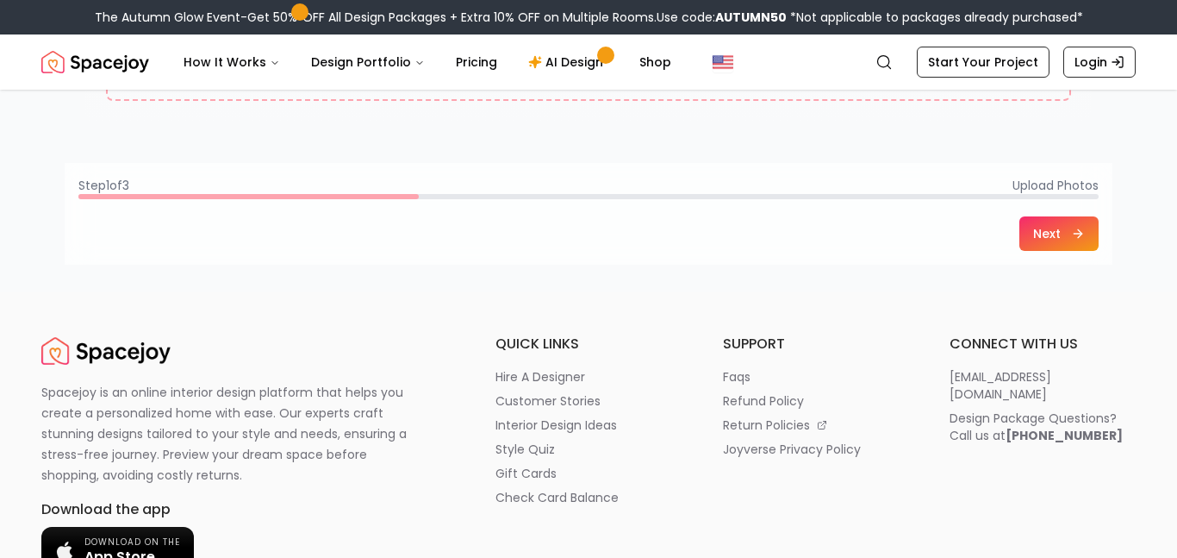
click at [576, 42] on nav "Spacejoy Search How It Works Design Portfolio Pricing AI Design Shop Search Sta…" at bounding box center [588, 61] width 1094 height 55
click at [576, 53] on link "AI Design" at bounding box center [568, 62] width 108 height 34
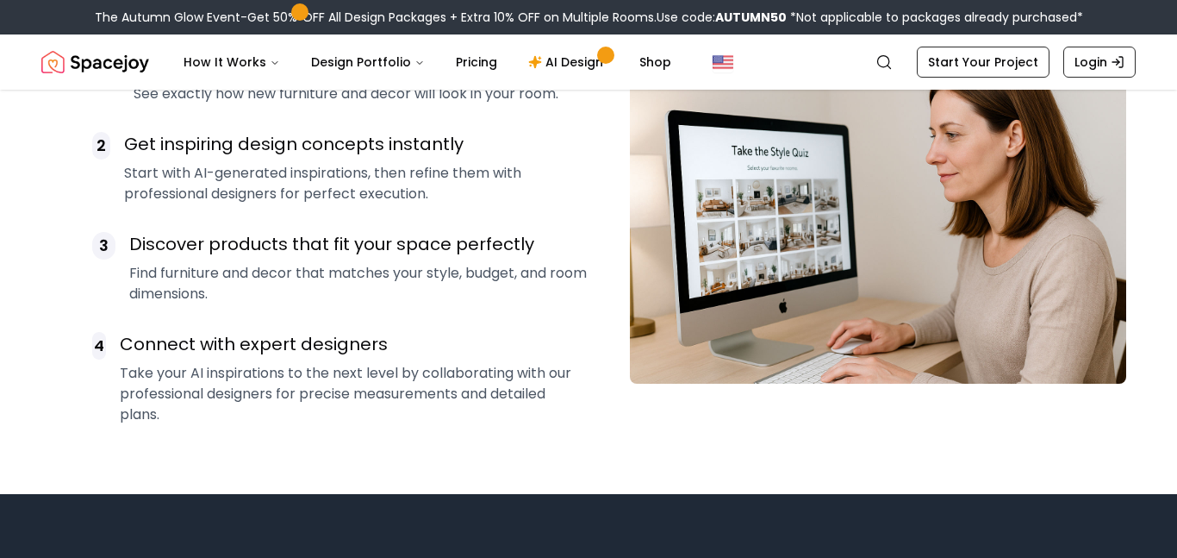
scroll to position [1408, 0]
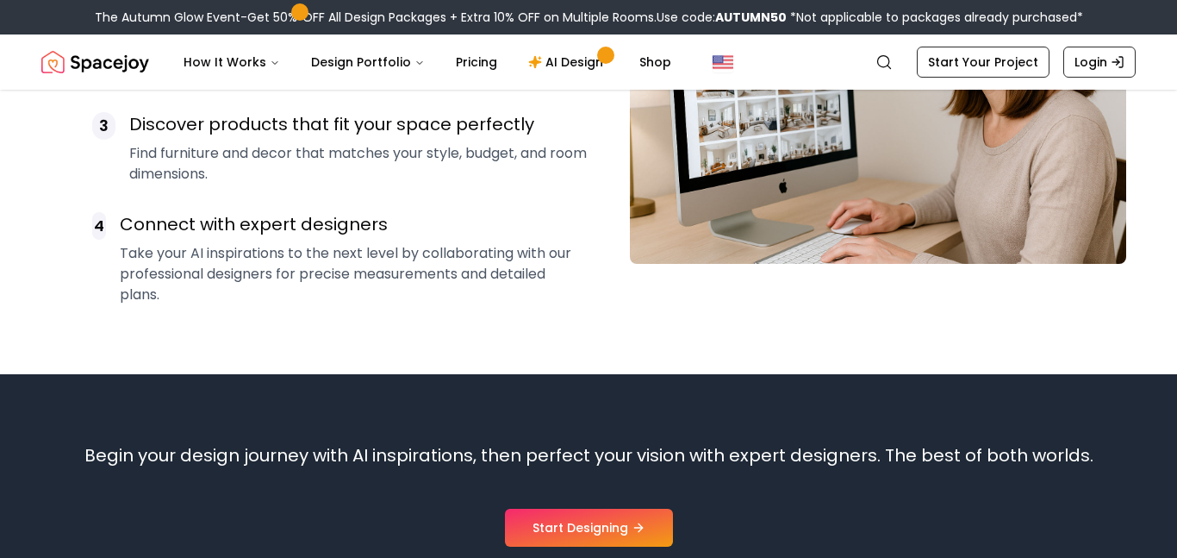
click at [61, 53] on img "Spacejoy" at bounding box center [95, 62] width 108 height 34
